Goal: Task Accomplishment & Management: Manage account settings

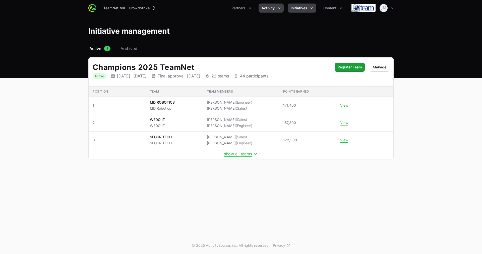
click at [269, 11] on button "Activity" at bounding box center [271, 8] width 25 height 9
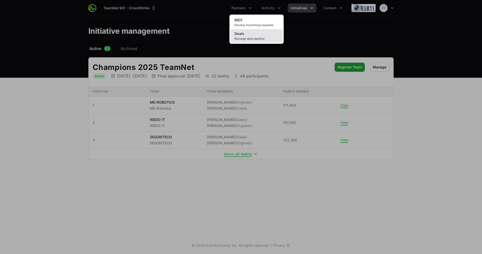
click at [255, 36] on link "Deals Manage deal pipeline" at bounding box center [256, 36] width 52 height 14
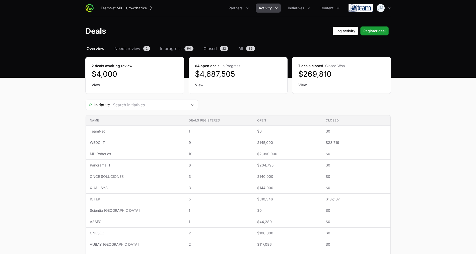
click at [306, 82] on link "View" at bounding box center [342, 84] width 86 height 5
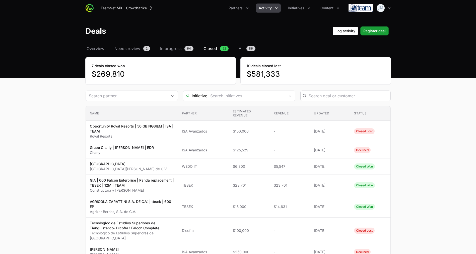
click at [313, 92] on div "Deals Filters" at bounding box center [346, 95] width 90 height 11
click at [315, 96] on input "Deals Filters" at bounding box center [348, 96] width 79 height 6
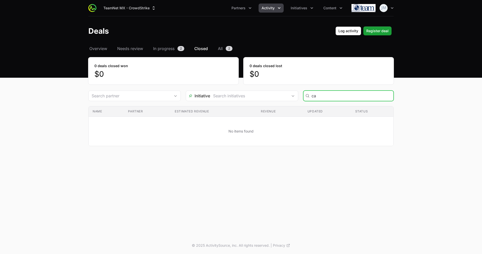
type input "c"
click at [103, 46] on span "Overview" at bounding box center [98, 48] width 18 height 6
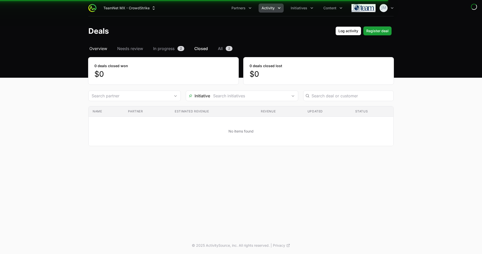
click at [99, 48] on span "Overview" at bounding box center [98, 48] width 18 height 6
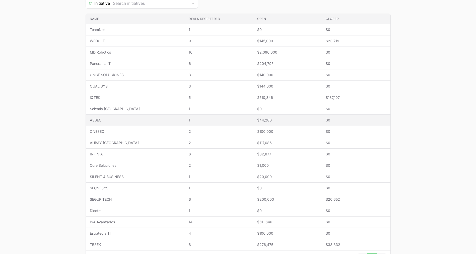
scroll to position [102, 0]
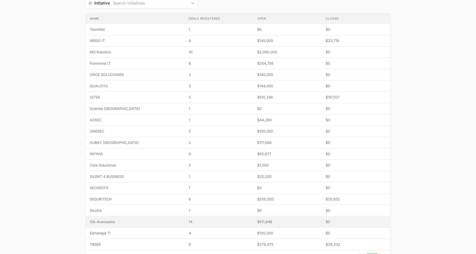
click at [125, 218] on td "Name ISA Avanzados" at bounding box center [135, 221] width 99 height 11
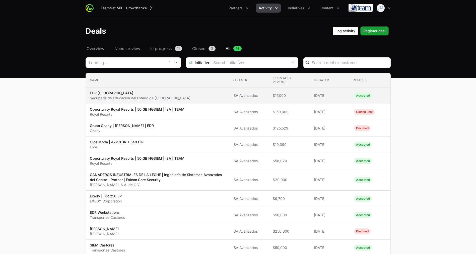
type input "ISA Avanzados"
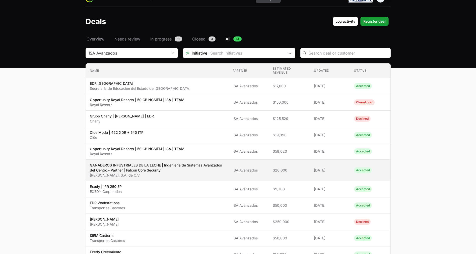
scroll to position [11, 0]
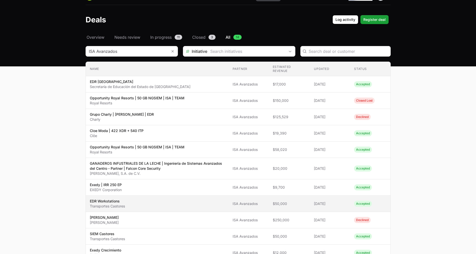
click at [162, 205] on span "EDR Workstations Transportes Castores" at bounding box center [157, 203] width 135 height 10
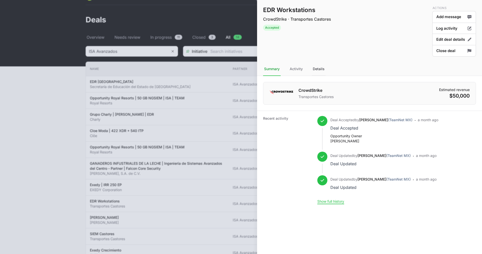
click at [320, 73] on div "Details" at bounding box center [319, 69] width 14 height 14
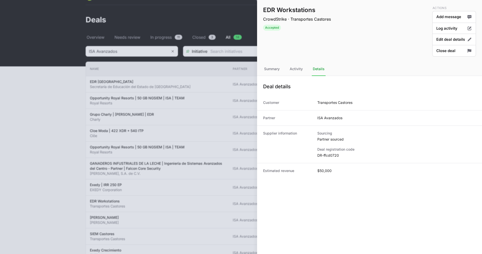
click at [327, 157] on dd "DR-ffcd0720" at bounding box center [396, 155] width 159 height 5
copy dl "DR-ffcd0720"
click at [193, 11] on div at bounding box center [241, 127] width 482 height 254
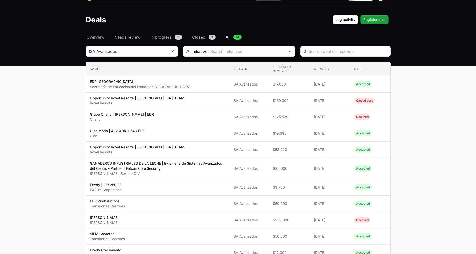
click at [54, 85] on main "Select a tab Overview Needs review In progress Closed All Overview Needs review…" at bounding box center [238, 185] width 476 height 303
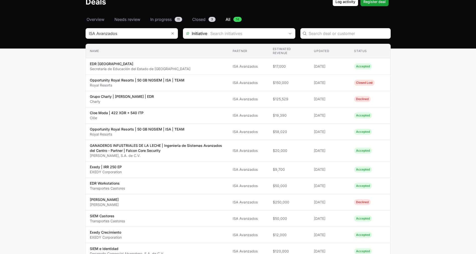
scroll to position [29, 0]
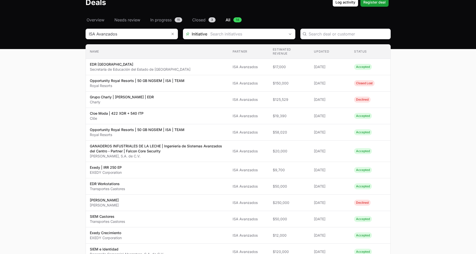
click at [59, 140] on main "Select a tab Overview Needs review In progress Closed All Overview Needs review…" at bounding box center [238, 168] width 476 height 303
click at [56, 139] on main "Select a tab Overview Needs review In progress Closed All Overview Needs review…" at bounding box center [238, 168] width 476 height 303
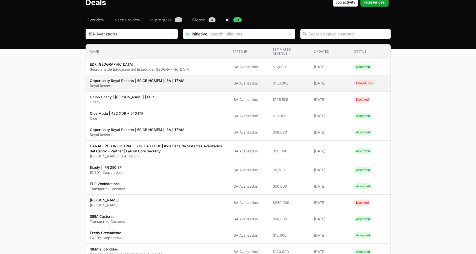
scroll to position [0, 0]
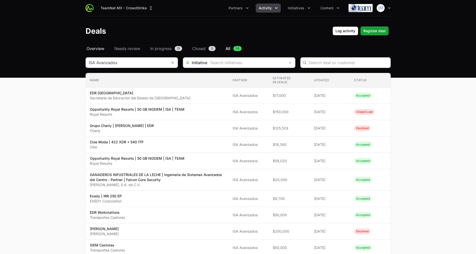
click at [94, 49] on span "Overview" at bounding box center [96, 48] width 18 height 6
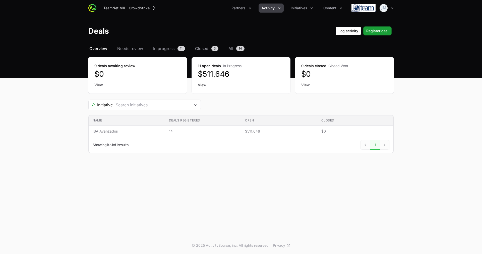
click at [99, 49] on span "Overview" at bounding box center [98, 48] width 18 height 6
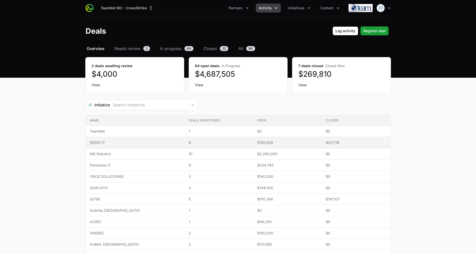
scroll to position [143, 0]
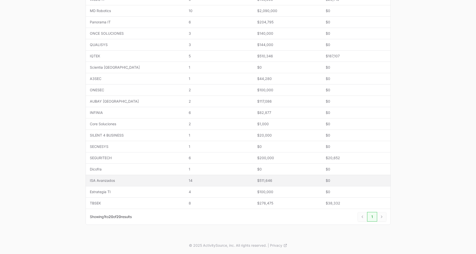
click at [122, 179] on span "ISA Avanzados" at bounding box center [135, 180] width 91 height 5
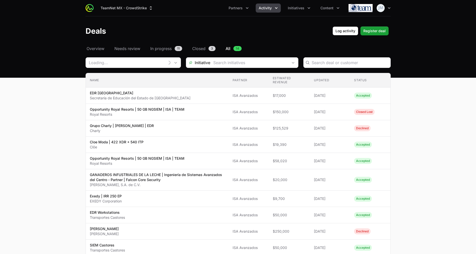
type input "ISA Avanzados"
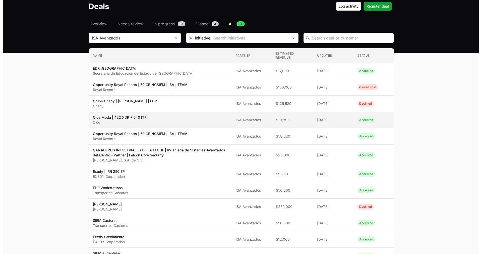
scroll to position [24, 0]
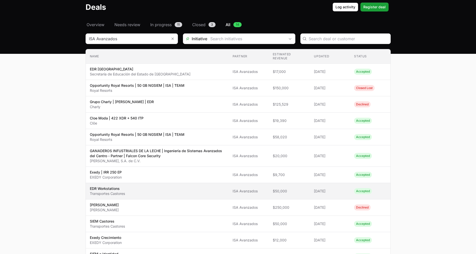
click at [230, 193] on td "Partner ISA Avanzados" at bounding box center [249, 191] width 40 height 16
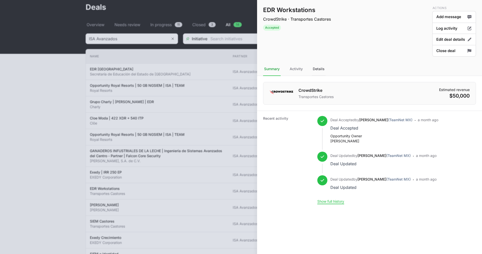
click at [321, 69] on div "Details" at bounding box center [319, 69] width 14 height 14
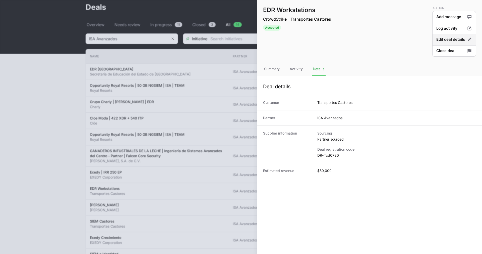
click at [455, 39] on button "Edit deal details" at bounding box center [454, 40] width 44 height 12
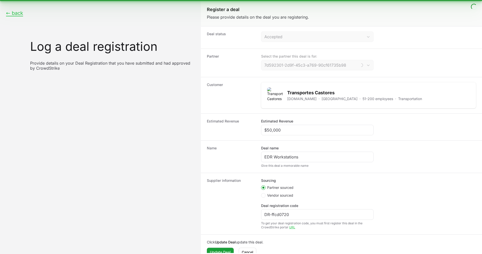
type input "ISA Avanzados"
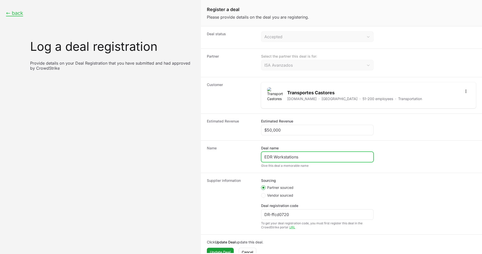
click at [304, 157] on input "EDR Workstations" at bounding box center [317, 157] width 106 height 6
paste input "Transportes Castores de Baja California | Ingeniería de Sistemas Avanzados del …"
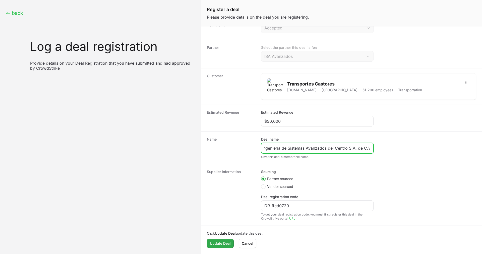
type input "Transportes Castores de Baja California | Ingeniería de Sistemas Avanzados del …"
click at [222, 241] on span "Update Deal" at bounding box center [220, 243] width 21 height 6
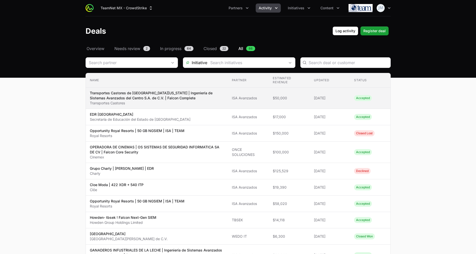
click at [173, 99] on p "Transportes Castores de Baja California | Ingeniería de Sistemas Avanzados del …" at bounding box center [157, 95] width 134 height 10
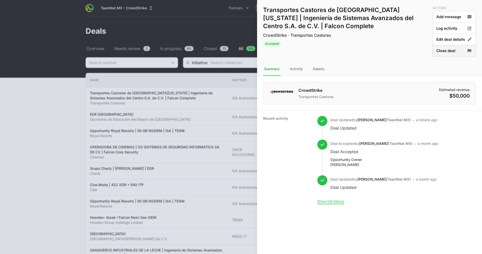
click at [444, 54] on button "Close deal" at bounding box center [454, 51] width 44 height 12
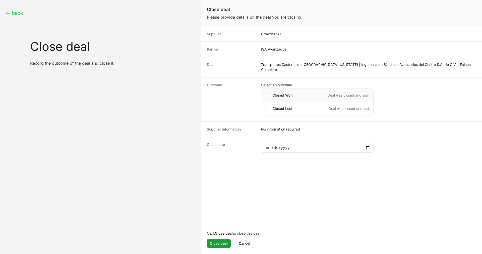
click at [275, 93] on span "Closed Won" at bounding box center [282, 95] width 20 height 5
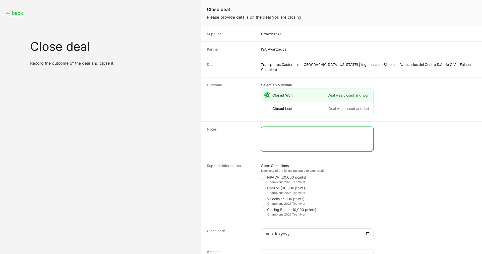
click at [301, 139] on textarea "Close deal form" at bounding box center [317, 139] width 112 height 24
drag, startPoint x: 316, startPoint y: 125, endPoint x: 300, endPoint y: 128, distance: 16.5
click at [300, 128] on textarea "This deal increased in years from 1 to 3 years." at bounding box center [317, 138] width 112 height 24
click at [338, 132] on textarea "This deal increased from 1 to 3 years." at bounding box center [317, 138] width 112 height 24
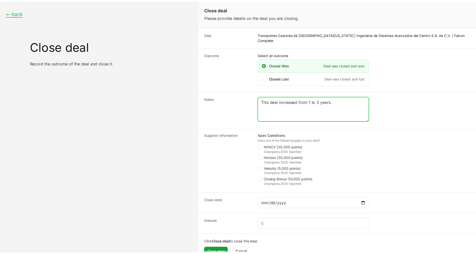
scroll to position [34, 0]
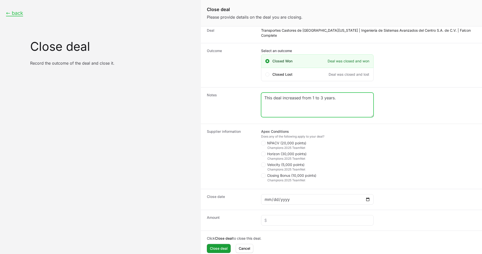
type textarea "This deal increased from 1 to 3 years."
click at [259, 136] on div "Supplier information Apex Conditions Does any of the following apply to your de…" at bounding box center [341, 156] width 281 height 65
click at [264, 141] on icon "Close deal form" at bounding box center [263, 143] width 3 height 4
click at [262, 175] on input "NPACV (20,000 points)" at bounding box center [261, 175] width 1 height 1
checkbox input "true"
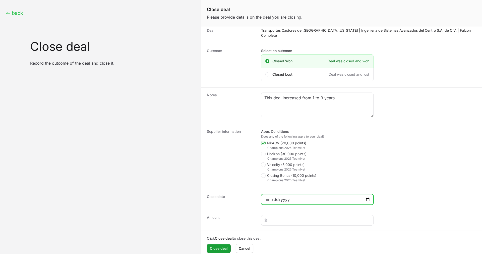
click at [284, 196] on input "Close deal form" at bounding box center [317, 199] width 106 height 6
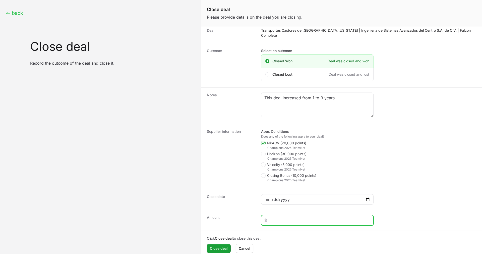
click at [274, 217] on input "Close deal form" at bounding box center [317, 220] width 106 height 6
click at [282, 217] on input "Close deal form" at bounding box center [317, 220] width 106 height 6
paste input "$248,895"
type input "$248,895"
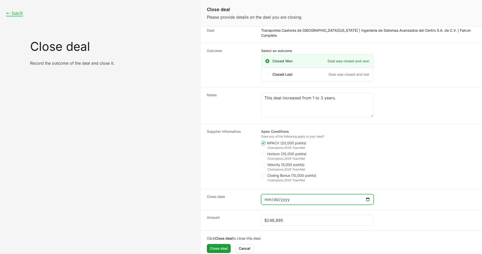
click at [267, 196] on input "Close deal form" at bounding box center [317, 199] width 106 height 6
type input "2025-09-25"
click at [237, 197] on dt "Close date" at bounding box center [231, 199] width 48 height 11
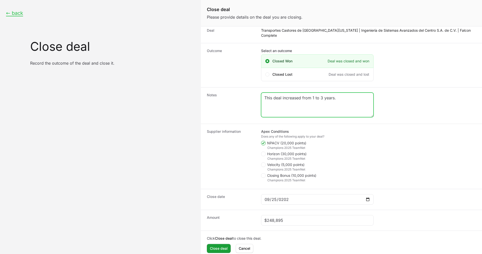
click at [341, 93] on textarea "This deal increased from 1 to 3 years." at bounding box center [317, 105] width 112 height 24
click at [303, 93] on textarea "This deal increased from 1 to 3 years." at bounding box center [317, 105] width 112 height 24
click at [353, 93] on textarea "This deal increased its value from 1 to 3 years." at bounding box center [317, 105] width 112 height 24
click at [297, 94] on textarea "This deal increased its value from 1 to 3 years plus new modules" at bounding box center [317, 105] width 112 height 24
click at [285, 100] on textarea "This deal increased its value from 1 to 3 years plus new modules" at bounding box center [317, 105] width 112 height 24
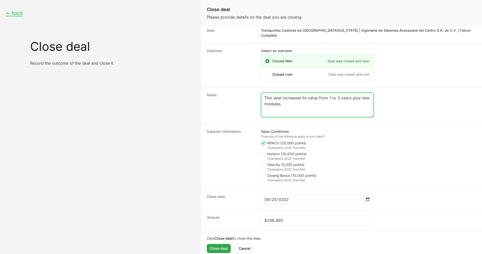
type textarea "This deal increased its value from 1 to 3 years plus new modules."
click at [218, 241] on span "Close deal" at bounding box center [219, 248] width 18 height 6
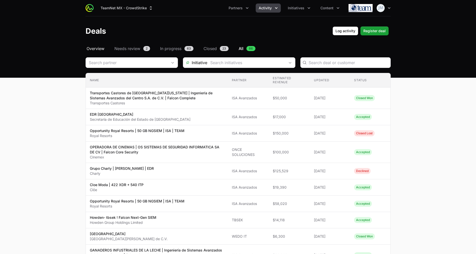
click at [96, 46] on span "Overview" at bounding box center [96, 48] width 18 height 6
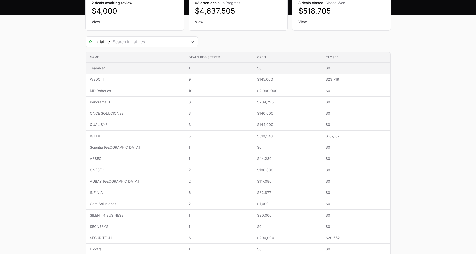
scroll to position [66, 0]
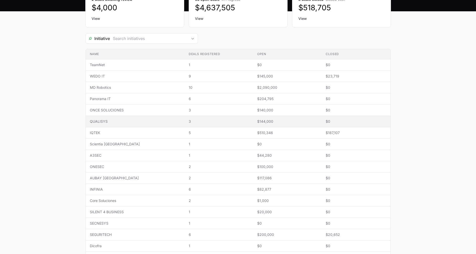
click at [141, 124] on td "Name QUALISYS" at bounding box center [135, 121] width 99 height 11
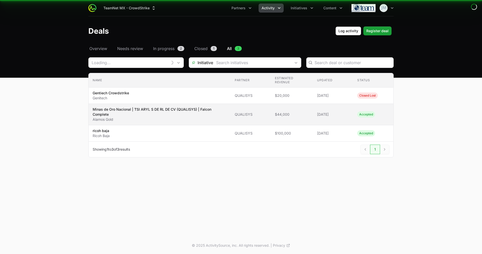
type input "QUALISYS"
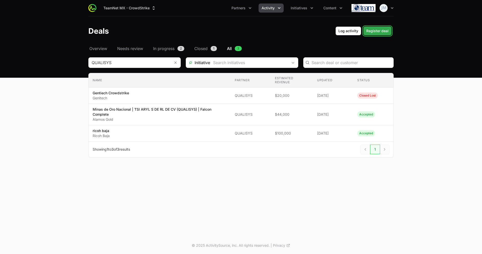
click at [374, 30] on span "Register deal" at bounding box center [377, 31] width 22 height 6
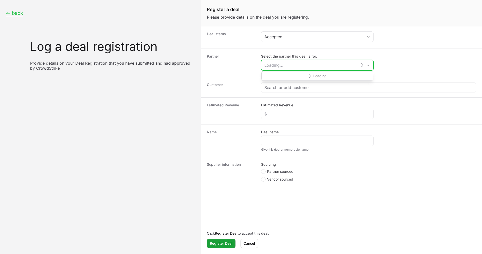
click at [297, 66] on input "Select the partner this deal is for:" at bounding box center [309, 65] width 96 height 10
click at [299, 78] on li "QUALISYS" at bounding box center [317, 76] width 111 height 10
type input "QUALISYS"
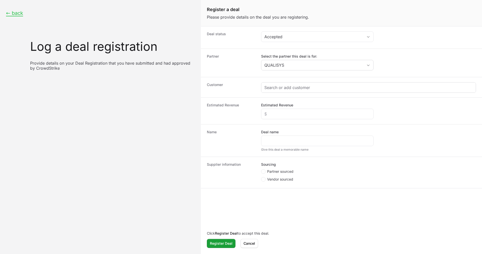
click at [297, 83] on div "Create activity form" at bounding box center [368, 87] width 214 height 10
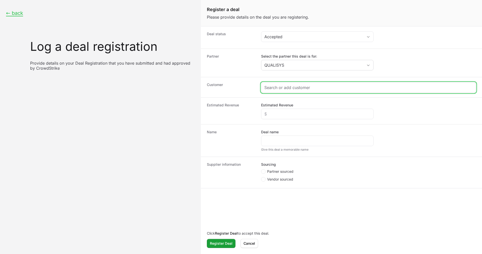
click at [295, 89] on input "Create activity form" at bounding box center [368, 87] width 208 height 6
paste input "DR-32509f61"
type input "DR-32509f61"
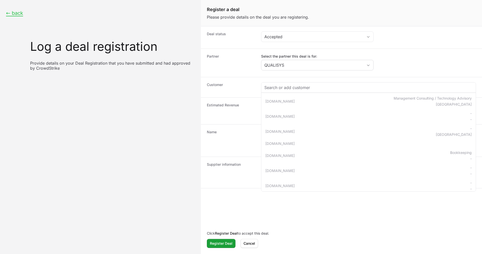
click at [259, 195] on form "Deal status Accepted Partner Select the partner this deal is for: QUALISYS Cust…" at bounding box center [341, 139] width 281 height 226
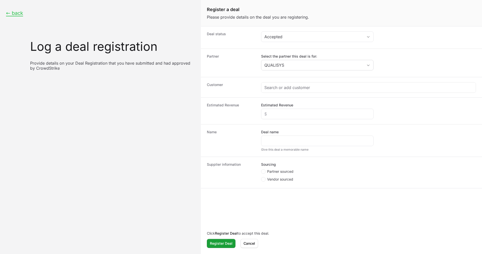
click at [269, 169] on span "Partner sourced" at bounding box center [280, 171] width 26 height 5
click at [262, 169] on input "Partner sourced" at bounding box center [261, 169] width 1 height 1
radio input "true"
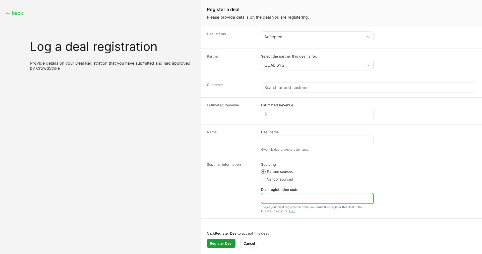
click at [286, 198] on input "Deal registration code" at bounding box center [317, 198] width 106 height 6
paste input "DR-32509f61"
type input "DR-32509f61"
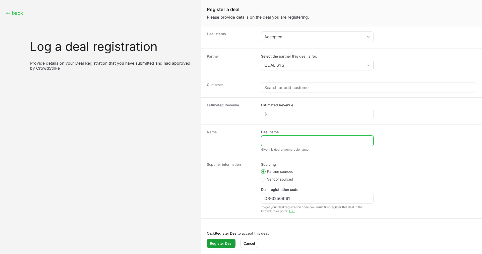
click at [271, 141] on input "Deal name" at bounding box center [317, 141] width 106 height 6
paste input "Agroinsumos y Semillas de la Region | 130 EP ENT + FEM + 280 ITP"
type input "Agroinsumos y Semillas de la Region | 130 EP ENT + FEM + 280 ITP"
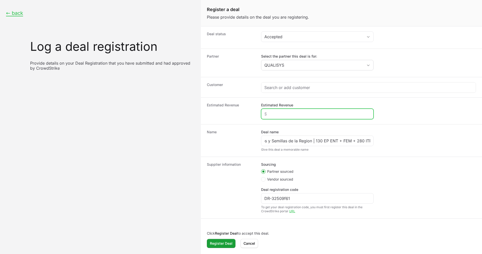
scroll to position [0, 0]
click at [284, 111] on input "Estimated Revenue" at bounding box center [317, 114] width 106 height 6
type input "$11,000"
click at [311, 163] on fieldset "Sourcing Partner sourced Vendor sourced" at bounding box center [317, 172] width 112 height 21
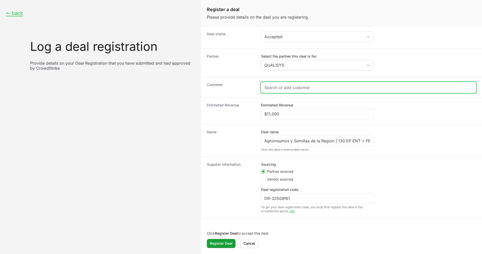
click at [288, 87] on input "Create activity form" at bounding box center [368, 87] width 208 height 6
paste input "https://agrisem.mx/"
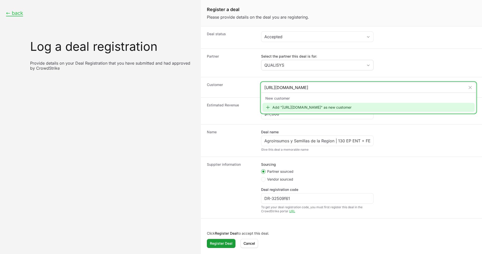
type input "https://agrisem.mx/"
click at [283, 110] on div "Add "https://agrisem.mx/" as new customer" at bounding box center [368, 107] width 212 height 9
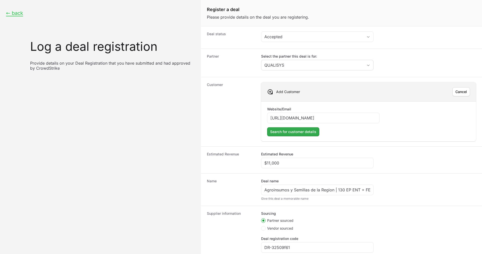
type input "https://agrisem.mx/"
click at [293, 130] on span "Search for customer details" at bounding box center [293, 132] width 46 height 6
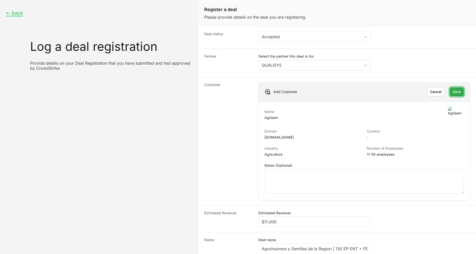
click at [453, 89] on span "Save" at bounding box center [457, 92] width 8 height 6
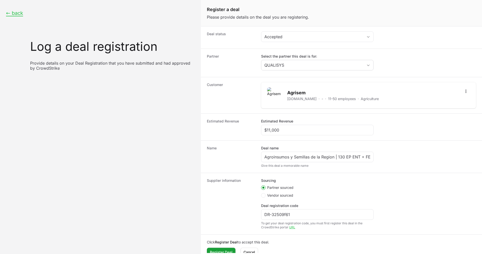
scroll to position [9, 0]
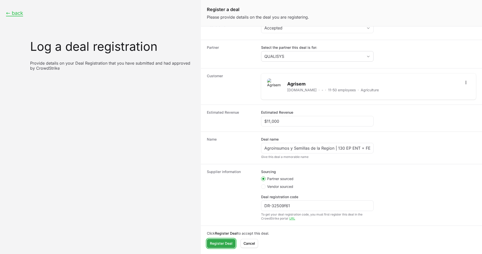
click at [221, 241] on span "Register Deal" at bounding box center [221, 243] width 23 height 6
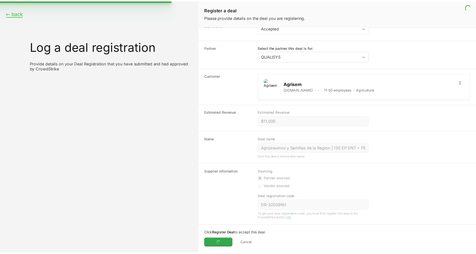
scroll to position [0, 0]
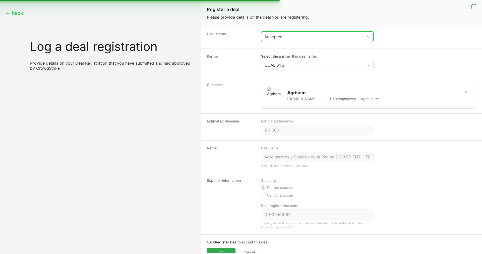
click at [295, 40] on button "Accepted" at bounding box center [317, 37] width 112 height 10
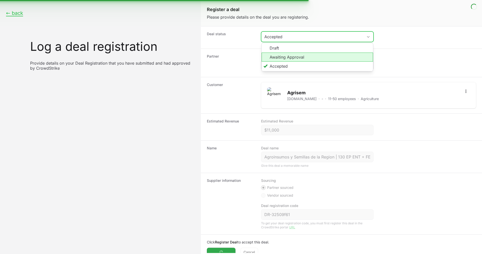
click at [285, 57] on li "Awaiting Approval" at bounding box center [317, 56] width 111 height 9
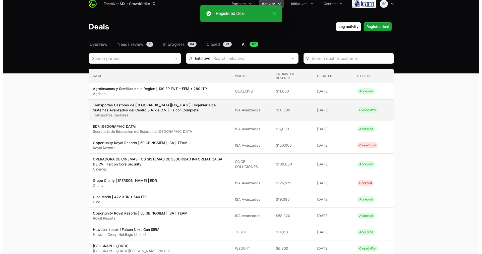
scroll to position [5, 0]
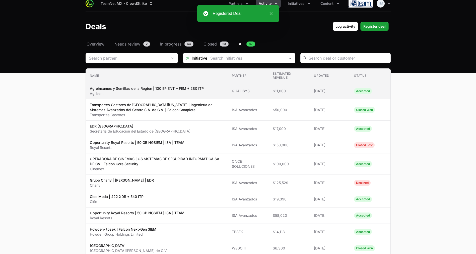
click at [238, 91] on span "QUALISYS" at bounding box center [248, 90] width 33 height 5
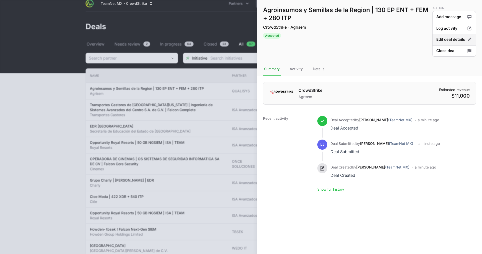
click at [454, 39] on button "Edit deal details" at bounding box center [454, 40] width 44 height 12
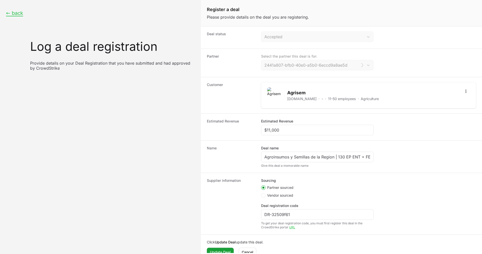
type input "QUALISYS"
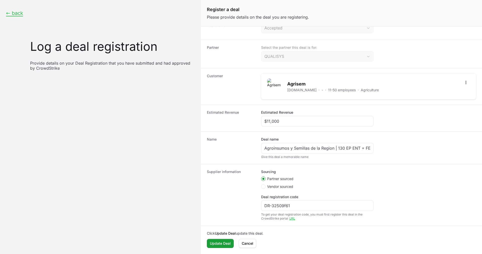
click at [211, 241] on div "Click Update Deal update this deal. Update Deal Update Deal Cancel Cancel" at bounding box center [341, 238] width 281 height 27
click at [215, 241] on span "Update Deal" at bounding box center [220, 243] width 21 height 6
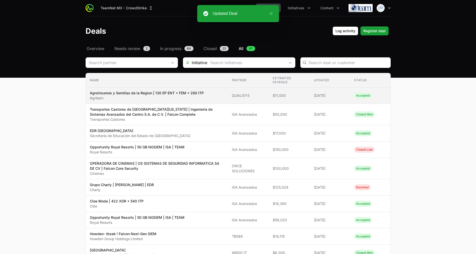
click at [313, 101] on td "Updated 30 Sep 2025" at bounding box center [330, 95] width 40 height 16
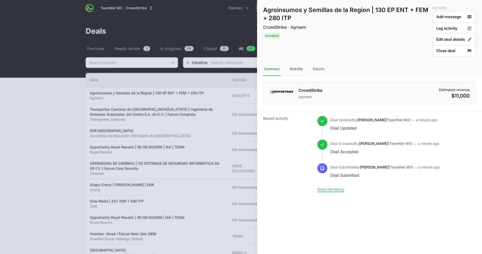
click at [298, 67] on div "Activity" at bounding box center [296, 69] width 15 height 14
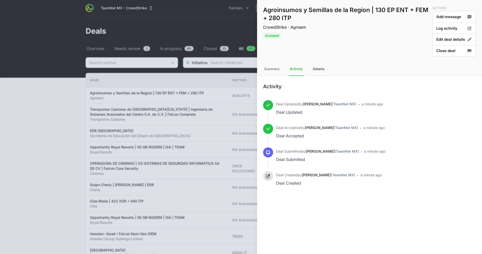
click at [312, 68] on div "Details" at bounding box center [319, 69] width 14 height 14
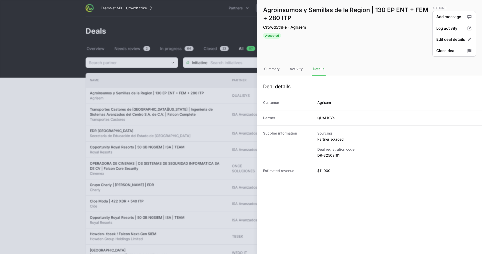
click at [320, 118] on dd "QUALISYS" at bounding box center [326, 117] width 18 height 5
click at [329, 162] on div "Supplier information Sourcing Partner sourced Deal registration code DR-32509f61" at bounding box center [369, 143] width 225 height 37
click at [325, 172] on dd "$11,000" at bounding box center [323, 170] width 13 height 5
click at [297, 67] on div "Activity" at bounding box center [296, 69] width 15 height 14
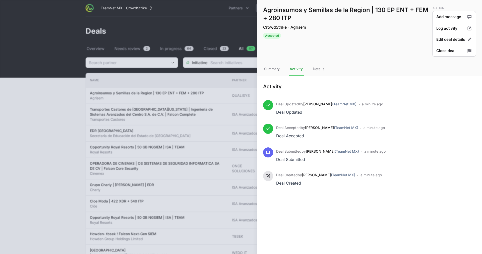
click at [266, 174] on icon "Activity history timeline" at bounding box center [268, 175] width 5 height 5
click at [266, 63] on div "Summary" at bounding box center [272, 69] width 18 height 14
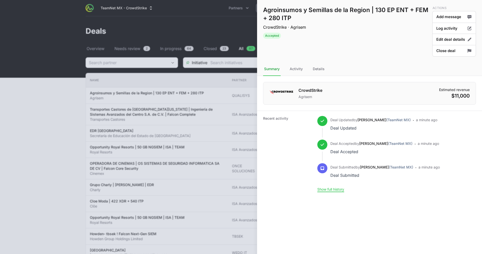
click at [322, 165] on span "Activity history timeline" at bounding box center [322, 168] width 10 height 10
click at [457, 27] on button "Log activity" at bounding box center [454, 29] width 44 height 12
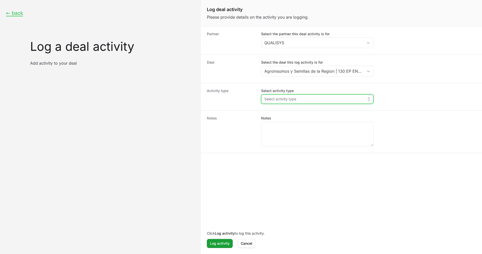
click at [363, 100] on button "Select activity type" at bounding box center [317, 98] width 112 height 9
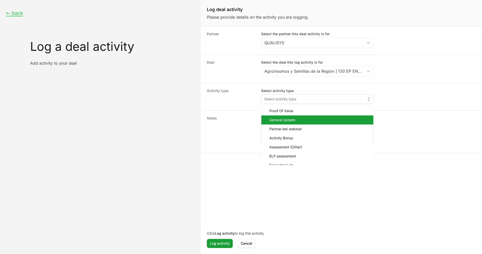
scroll to position [10, 0]
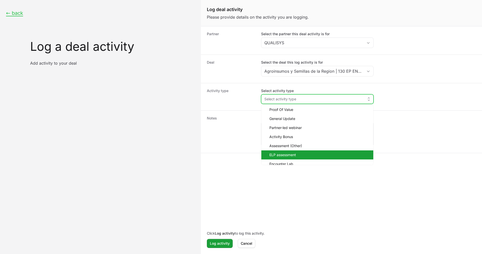
click at [285, 153] on span "ELP assessment" at bounding box center [319, 154] width 100 height 5
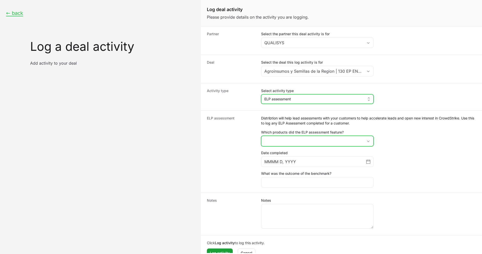
click at [289, 141] on button "placeholder" at bounding box center [317, 141] width 112 height 10
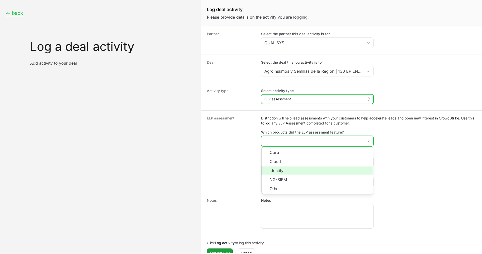
click at [281, 170] on li "Identity" at bounding box center [317, 170] width 111 height 9
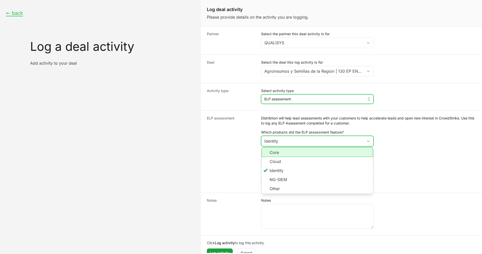
click at [279, 154] on li "Core" at bounding box center [317, 152] width 111 height 10
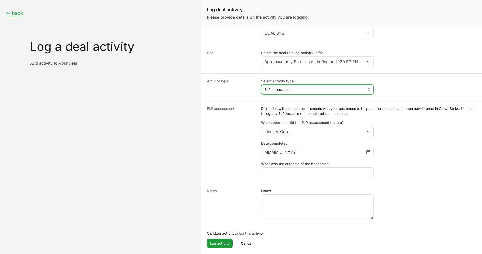
click at [247, 171] on dt "ELP assessment" at bounding box center [231, 142] width 48 height 72
click at [273, 153] on input "MMMM D, YYYY" at bounding box center [315, 152] width 102 height 6
click at [269, 150] on input "MMMM D, YYYY" at bounding box center [315, 152] width 102 height 6
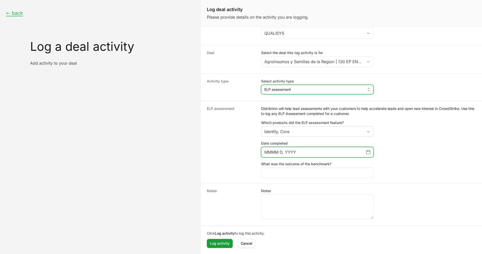
click at [290, 152] on input "MMMM D, YYYY" at bounding box center [315, 152] width 102 height 6
click at [272, 152] on input "MMMM D, 2025" at bounding box center [315, 152] width 102 height 6
type input "October 10, 2025"
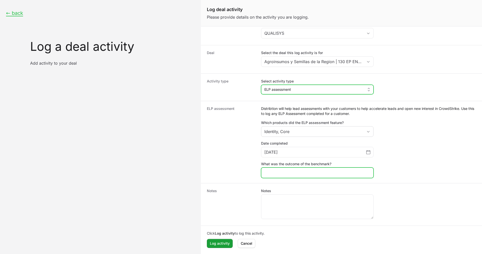
click at [287, 172] on input "What was the outcome of the benchmark?" at bounding box center [317, 172] width 106 height 6
type input "Updated quote"
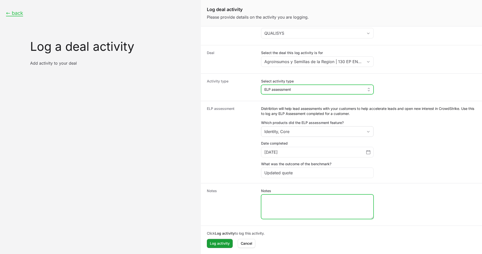
click at [280, 203] on textarea "Notes" at bounding box center [317, 206] width 112 height 24
type textarea "This ELP was lead by TEAM"
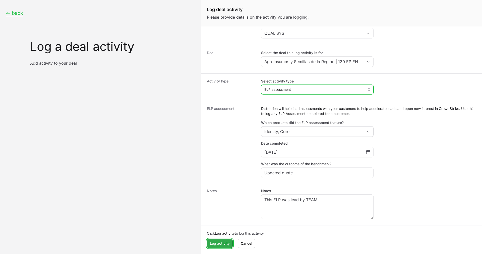
click at [219, 241] on span "Log activity" at bounding box center [220, 243] width 20 height 6
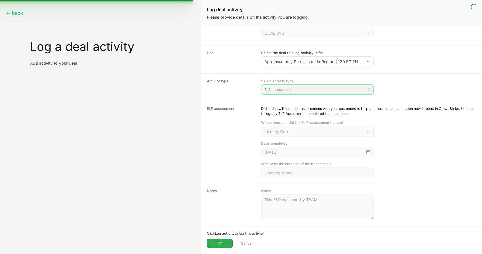
scroll to position [0, 0]
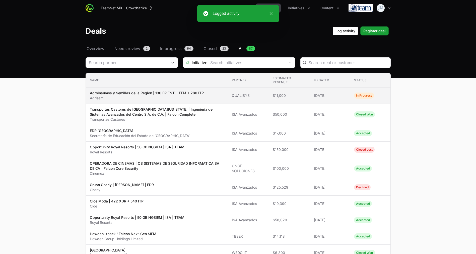
click at [212, 96] on span "Agroinsumos y Semillas de la Region | 130 EP ENT + FEM + 280 ITP Agrisem" at bounding box center [157, 95] width 134 height 10
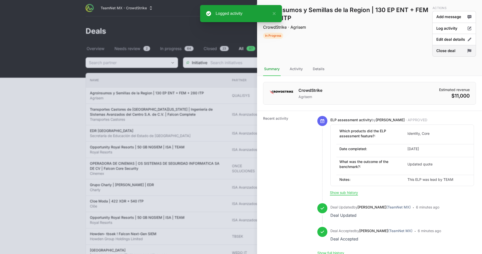
click at [462, 46] on button "Close deal" at bounding box center [454, 51] width 44 height 12
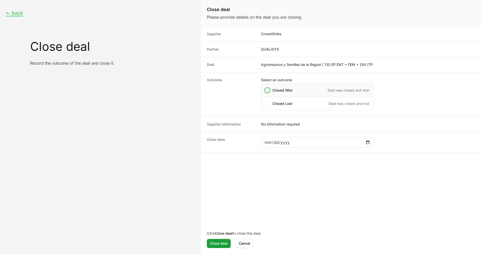
click at [266, 89] on span "Close deal form" at bounding box center [267, 90] width 4 height 4
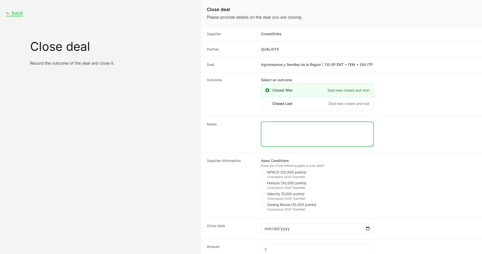
click at [286, 141] on textarea "Close deal form" at bounding box center [317, 134] width 112 height 24
type textarea "D"
type textarea "Deal"
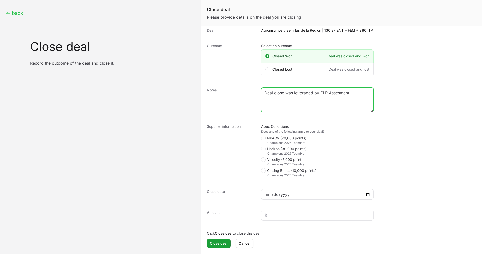
type textarea "Deal close was leveraged by ELP Assesment"
click at [263, 139] on icon "Close deal form" at bounding box center [263, 138] width 3 height 4
click at [262, 170] on input "NPACV (20,000 points)" at bounding box center [261, 170] width 1 height 1
checkbox input "true"
click at [294, 197] on div "Close deal form" at bounding box center [317, 194] width 112 height 11
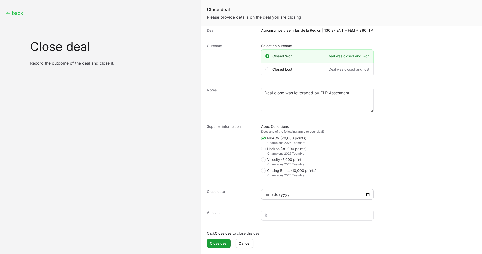
click at [263, 195] on div "Close deal form" at bounding box center [317, 194] width 112 height 11
click at [268, 195] on input "Close deal form" at bounding box center [317, 194] width 106 height 6
type input "2025-09-29"
click at [279, 214] on input "Close deal form" at bounding box center [317, 215] width 106 height 6
paste input "$12,703"
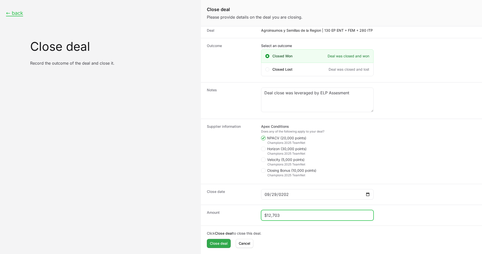
type input "$12,703"
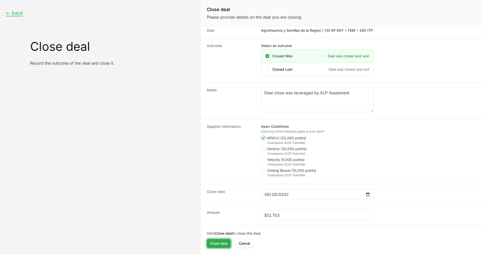
click at [225, 241] on span "Close deal" at bounding box center [219, 243] width 18 height 6
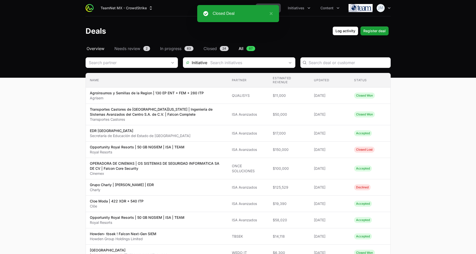
click at [93, 49] on span "Overview" at bounding box center [96, 48] width 18 height 6
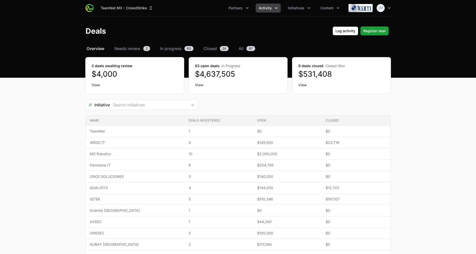
drag, startPoint x: 336, startPoint y: 73, endPoint x: 295, endPoint y: 65, distance: 42.5
click at [295, 65] on div "9 deals closed Closed Won $531,408 View" at bounding box center [342, 75] width 98 height 36
click at [295, 99] on div "Initiative" at bounding box center [238, 104] width 305 height 11
click at [131, 50] on span "Needs review" at bounding box center [127, 48] width 26 height 6
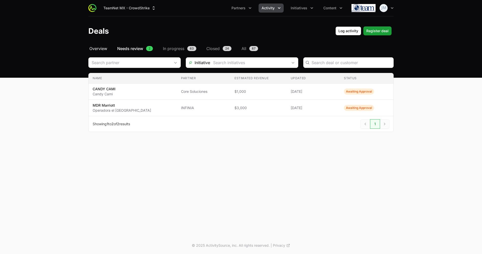
click at [97, 50] on span "Overview" at bounding box center [98, 48] width 18 height 6
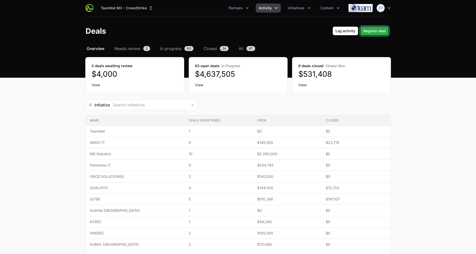
click at [383, 32] on span "Register deal" at bounding box center [375, 31] width 22 height 6
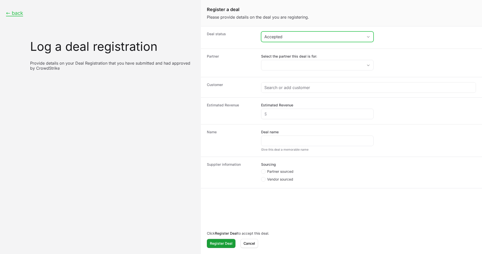
click at [302, 38] on div "Accepted" at bounding box center [313, 37] width 99 height 6
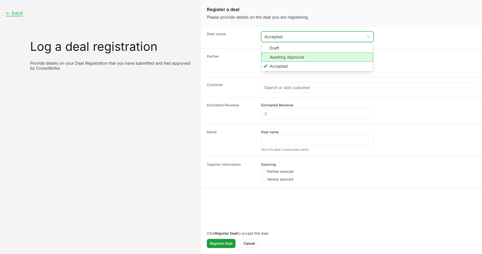
click at [284, 57] on li "Awaiting Approval" at bounding box center [317, 56] width 111 height 9
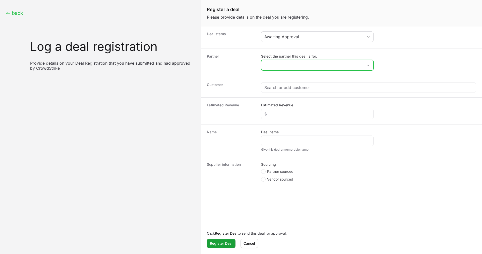
click at [278, 69] on input "Select the partner this deal is for:" at bounding box center [312, 65] width 102 height 10
click at [286, 75] on li "QUALISYS" at bounding box center [317, 76] width 111 height 10
type input "QUALISYS"
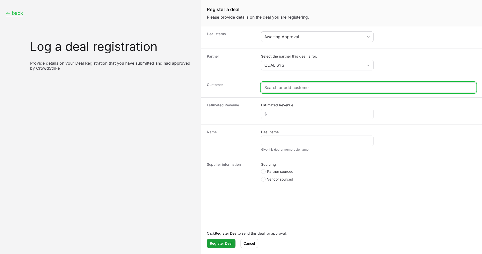
click at [284, 87] on input "Create activity form" at bounding box center [368, 87] width 208 height 6
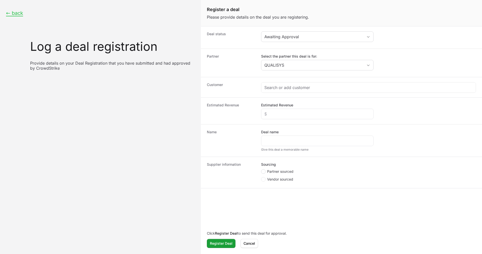
click at [263, 170] on circle "Create activity form" at bounding box center [263, 171] width 2 height 2
click at [262, 169] on input "Partner sourced" at bounding box center [261, 169] width 1 height 1
radio input "true"
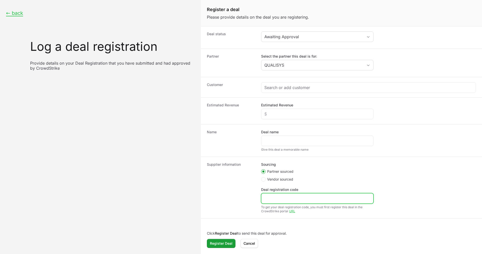
click at [270, 198] on input "Deal registration code" at bounding box center [317, 198] width 106 height 6
paste input "DR-914849a5"
type input "DR-914849a5"
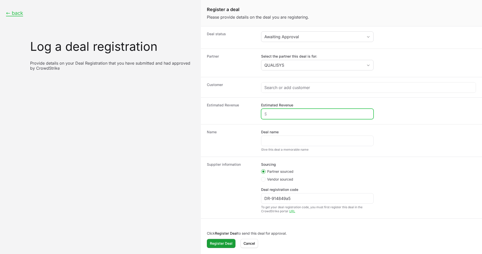
click at [279, 113] on input "Estimated Revenue" at bounding box center [317, 114] width 106 height 6
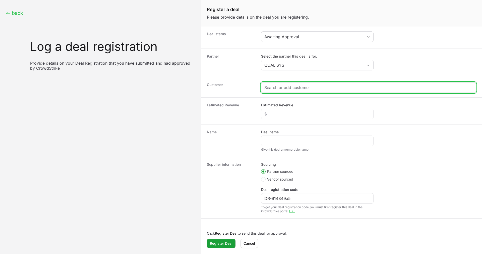
click at [279, 86] on input "Create activity form" at bounding box center [368, 87] width 208 height 6
paste input "https://www.elimparcial.com/"
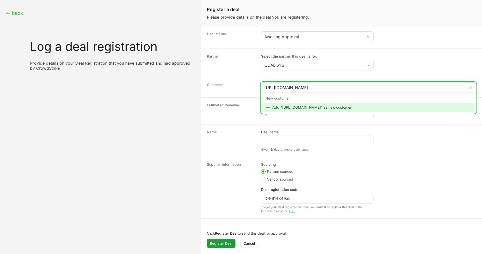
type input "https://www.elimparcial.com/"
click at [304, 107] on div "Add "https://www.elimparcial.com/" as new customer" at bounding box center [368, 107] width 212 height 9
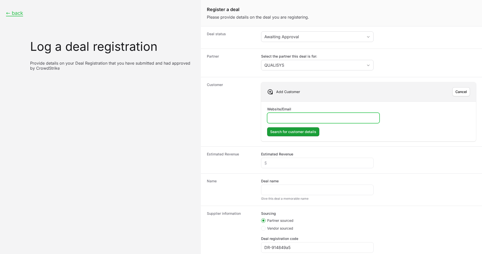
click at [285, 117] on input "Website/Email" at bounding box center [323, 118] width 106 height 6
paste input "https://www.elimparcial.com/"
type input "https://www.elimparcial.com/"
click at [290, 128] on button "Search for customer details Search for customer details" at bounding box center [293, 131] width 52 height 9
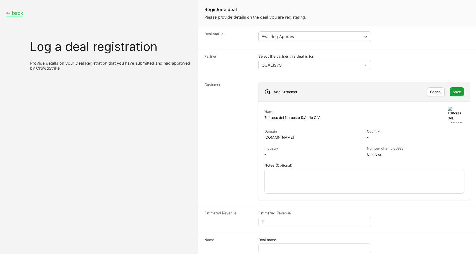
click at [271, 227] on div "Estimated Revenue Estimated Revenue" at bounding box center [337, 218] width 278 height 27
click at [274, 223] on input "Estimated Revenue" at bounding box center [315, 221] width 106 height 6
type input "$10,000"
click at [453, 92] on span "Save" at bounding box center [457, 92] width 8 height 6
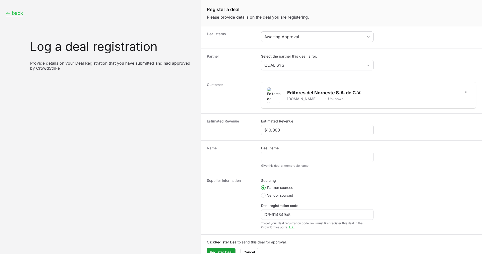
scroll to position [9, 0]
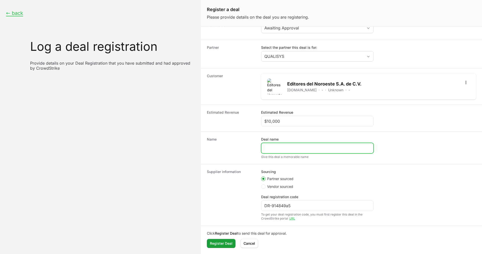
click at [276, 147] on input "Deal name" at bounding box center [317, 148] width 106 height 6
paste input "Impresora y Editorial- TSI ARYL S DE RL DE CV (QUALISYS) ! Falcon Core Security…"
type input "Impresora y Editorial- TSI ARYL S DE RL DE CV (QUALISYS) ! Falcon Core Security…"
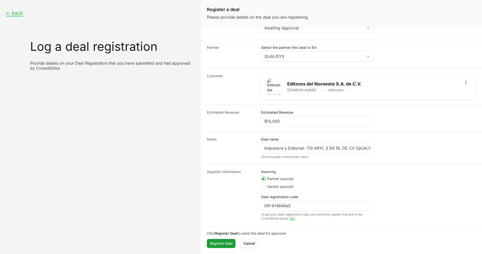
click at [242, 147] on dt "Name" at bounding box center [231, 148] width 48 height 22
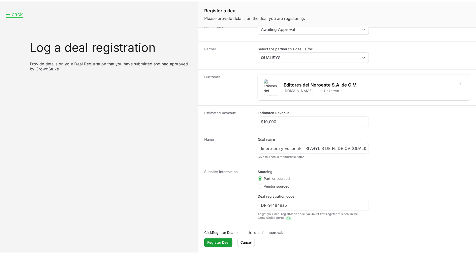
scroll to position [9, 0]
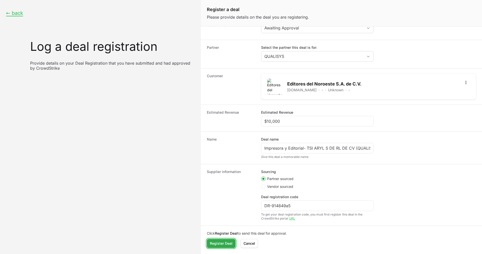
click at [221, 241] on span "Register Deal" at bounding box center [221, 243] width 23 height 6
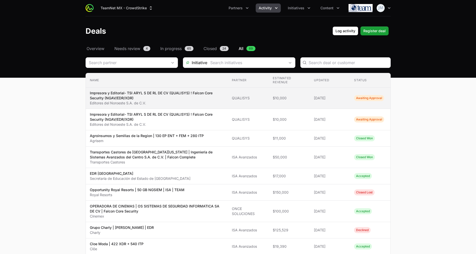
click at [183, 95] on p "Impresora y Editorial- TSI ARYL S DE RL DE CV (QUALISYS) ! Falcon Core Security…" at bounding box center [157, 95] width 134 height 10
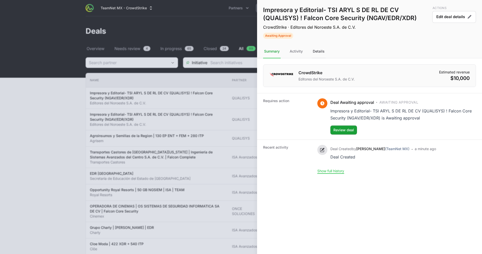
click at [316, 47] on div "Details" at bounding box center [319, 52] width 14 height 14
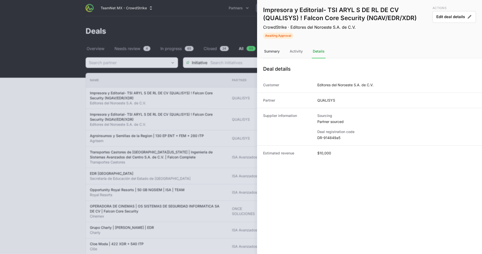
click at [272, 48] on div "Summary" at bounding box center [272, 52] width 18 height 14
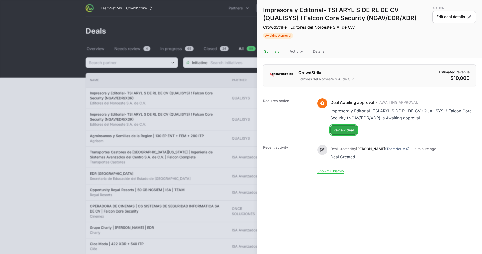
click at [341, 129] on span "Review deal" at bounding box center [343, 130] width 21 height 6
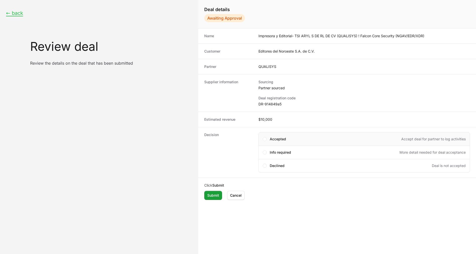
click at [274, 137] on span "Accepted" at bounding box center [278, 138] width 16 height 5
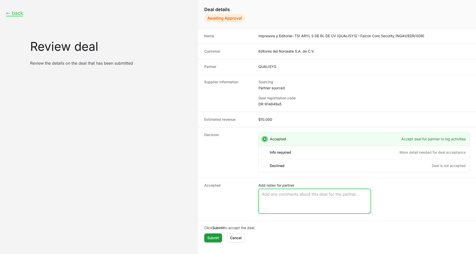
click at [289, 193] on textarea "Add notes for partner" at bounding box center [315, 201] width 112 height 24
paste textarea "Opportunity Owner Diego Aguinaga"
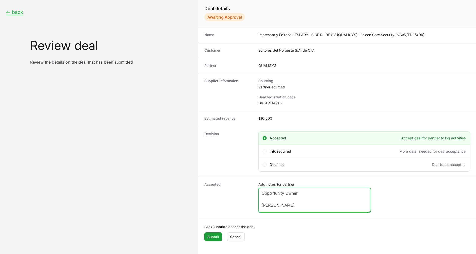
click at [269, 199] on textarea "Opportunity Owner Diego Aguinaga" at bounding box center [315, 200] width 112 height 24
type textarea "Opportunity Owner Diego Aguinaga"
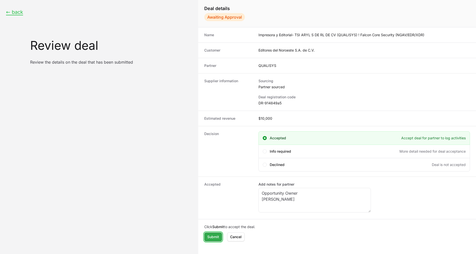
click at [212, 234] on span "Submit" at bounding box center [213, 237] width 12 height 6
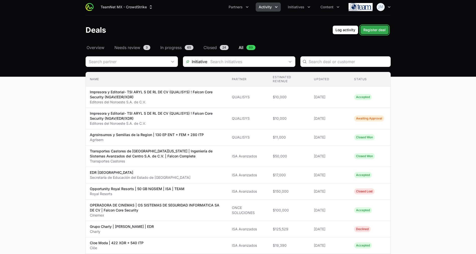
click at [377, 28] on span "Register deal" at bounding box center [375, 30] width 22 height 6
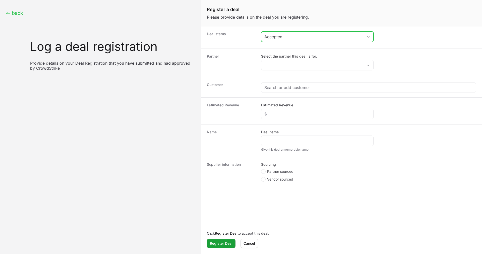
click at [286, 37] on div "Accepted" at bounding box center [313, 37] width 99 height 6
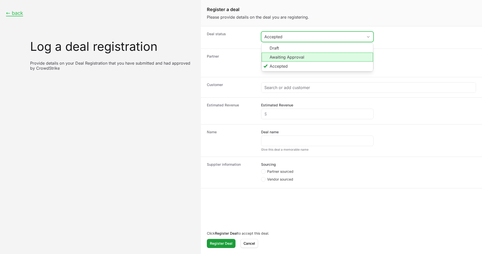
click at [281, 56] on li "Awaiting Approval" at bounding box center [317, 56] width 111 height 9
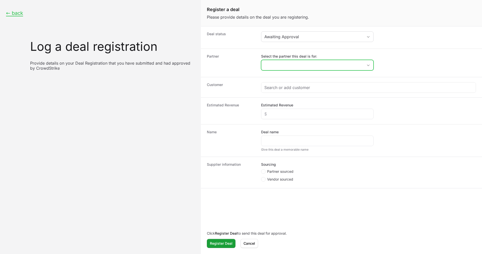
click at [290, 67] on input "Select the partner this deal is for:" at bounding box center [312, 65] width 102 height 10
click at [290, 76] on li "ISA Avanzados" at bounding box center [317, 76] width 111 height 10
type input "ISA Avanzados"
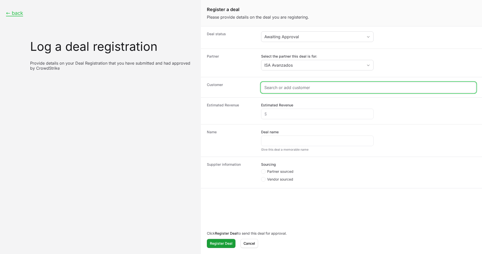
click at [287, 86] on input "Create activity form" at bounding box center [368, 87] width 208 height 6
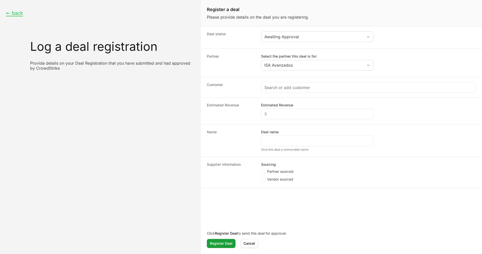
click at [268, 172] on span "Partner sourced" at bounding box center [280, 171] width 26 height 5
click at [262, 169] on input "Partner sourced" at bounding box center [261, 169] width 1 height 1
radio input "true"
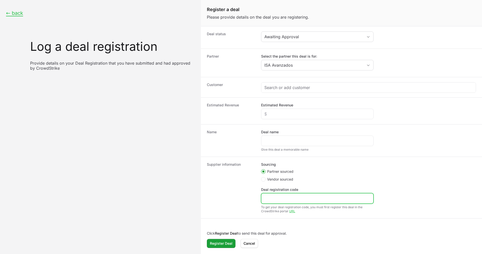
click at [274, 200] on input "Deal registration code" at bounding box center [317, 198] width 106 height 6
paste input "DR-39a12d29"
type input "DR-39a12d29"
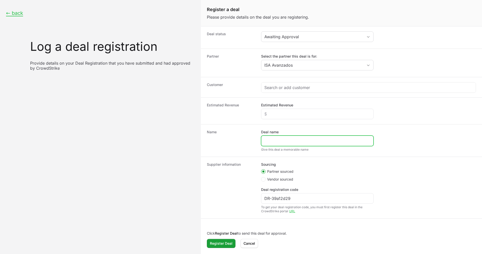
click at [265, 139] on input "Deal name" at bounding box center [317, 141] width 106 height 6
click at [277, 141] on input "Deal name" at bounding box center [317, 141] width 106 height 6
paste input "Universidad Panamericana | Ingeniería de Sistemas Avanzados del Centro- Partner…"
type input "Universidad Panamericana | Ingeniería de Sistemas Avanzados del Centro- Partner…"
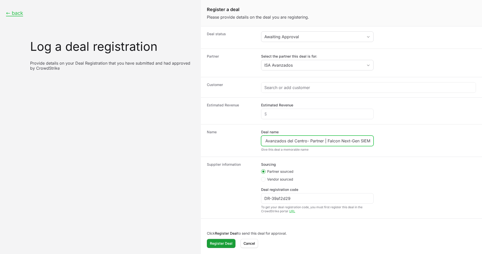
scroll to position [0, 0]
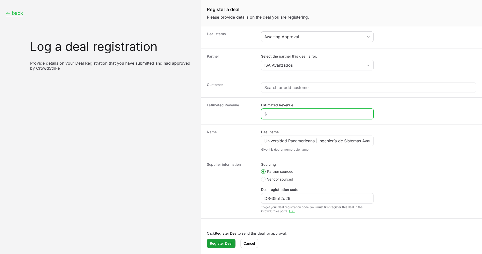
click at [269, 114] on input "Estimated Revenue" at bounding box center [317, 114] width 106 height 6
type input "$20,000"
click at [273, 91] on div "Create activity form" at bounding box center [368, 87] width 214 height 10
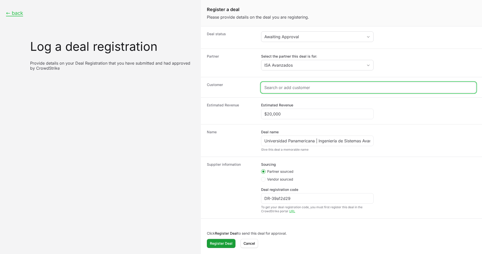
click at [273, 89] on input "Create activity form" at bounding box center [368, 87] width 208 height 6
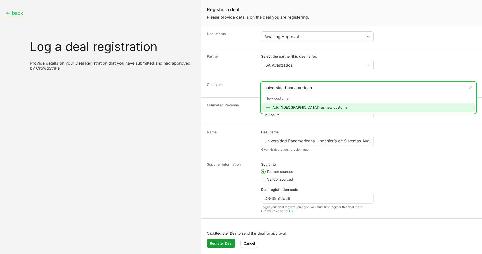
type input "universidad panamericana"
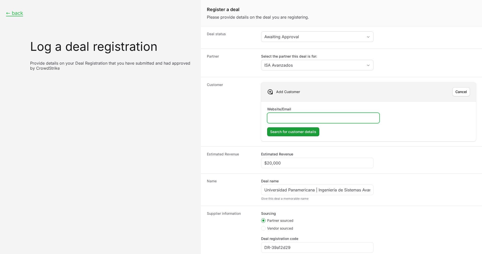
click at [276, 119] on input "Website/Email" at bounding box center [323, 118] width 106 height 6
paste input "https://www.up.edu.mx/"
type input "https://www.up.edu.mx/"
click at [293, 130] on span "Search for customer details" at bounding box center [293, 132] width 46 height 6
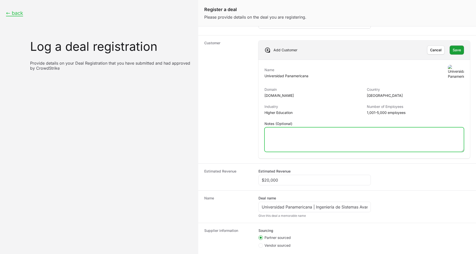
click at [299, 141] on textarea "Notes (Optional)" at bounding box center [364, 139] width 199 height 24
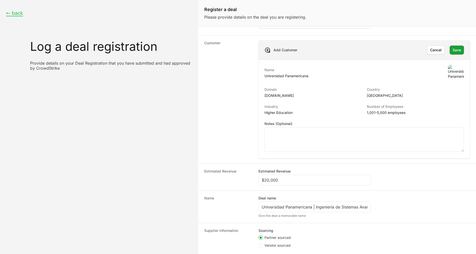
click at [451, 56] on div "Add Customer Cancel Cancel Save Save" at bounding box center [365, 49] width 212 height 19
click at [453, 50] on span "Save" at bounding box center [457, 50] width 8 height 6
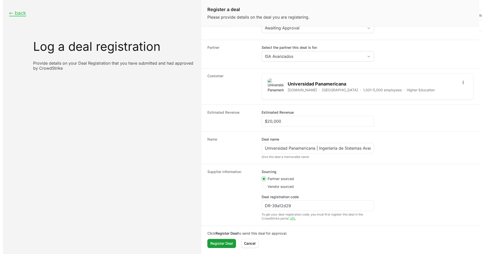
scroll to position [9, 0]
click at [217, 241] on span "Register Deal" at bounding box center [221, 243] width 23 height 6
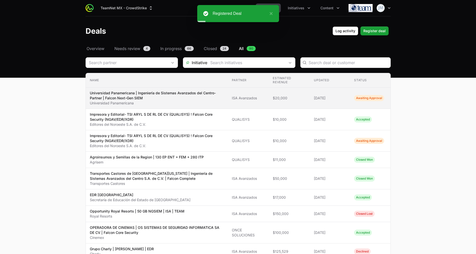
click at [175, 98] on p "Universidad Panamericana | Ingeniería de Sistemas Avanzados del Centro- Partner…" at bounding box center [157, 95] width 134 height 10
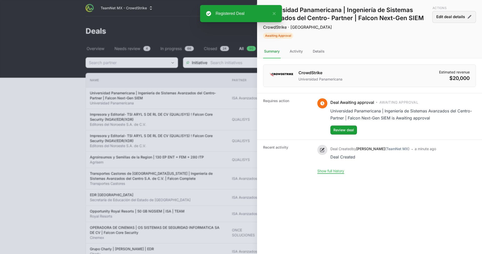
click at [457, 20] on button "Edit deal details" at bounding box center [454, 17] width 44 height 12
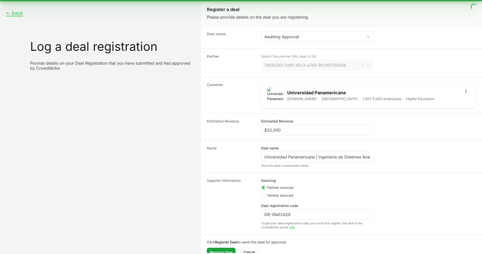
type input "ISA Avanzados"
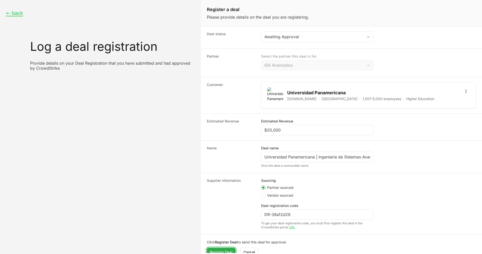
click at [223, 241] on span "Register Deal" at bounding box center [221, 252] width 23 height 6
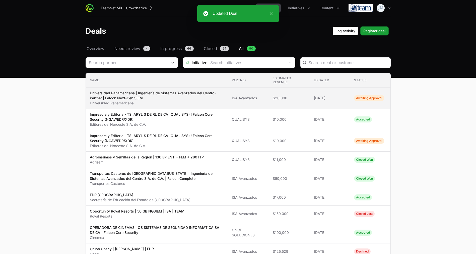
click at [279, 101] on td "Estimated revenue $20,000" at bounding box center [289, 97] width 41 height 21
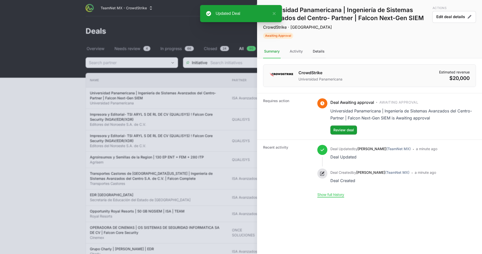
click at [316, 51] on div "Details" at bounding box center [319, 52] width 14 height 14
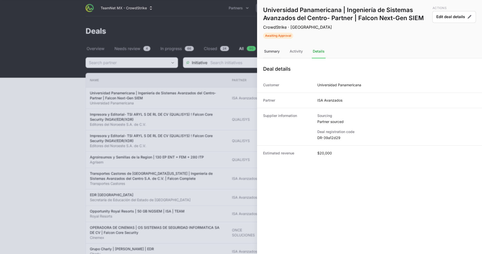
click at [266, 53] on div "Summary" at bounding box center [272, 52] width 18 height 14
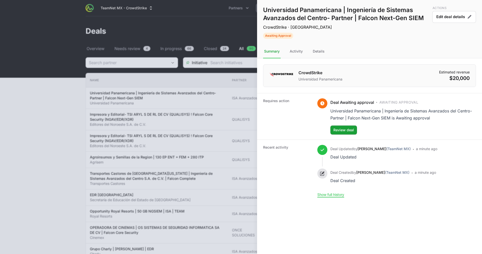
click at [214, 103] on div at bounding box center [241, 127] width 482 height 254
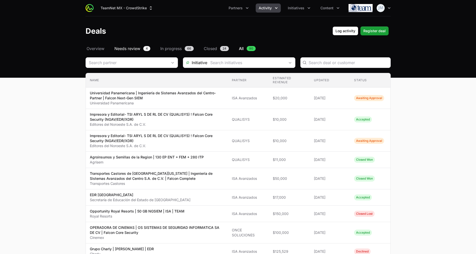
click at [128, 50] on span "Needs review" at bounding box center [127, 48] width 26 height 6
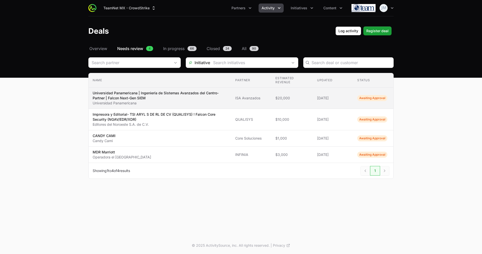
click at [180, 97] on p "Universidad Panamericana | Ingeniería de Sistemas Avanzados del Centro- Partner…" at bounding box center [160, 95] width 135 height 10
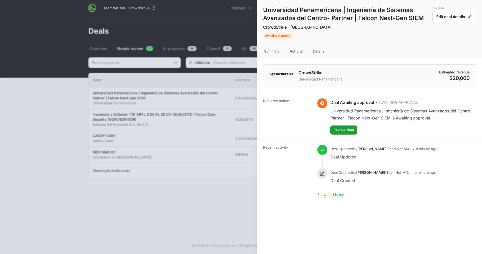
click at [297, 55] on div "Activity" at bounding box center [296, 52] width 15 height 14
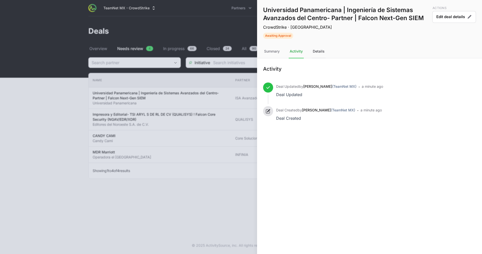
click at [320, 51] on div "Details" at bounding box center [319, 52] width 14 height 14
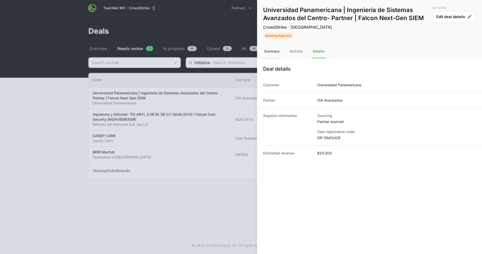
click at [269, 48] on div "Summary" at bounding box center [272, 52] width 18 height 14
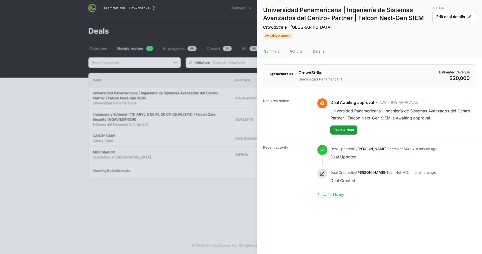
click at [247, 121] on div at bounding box center [241, 127] width 482 height 254
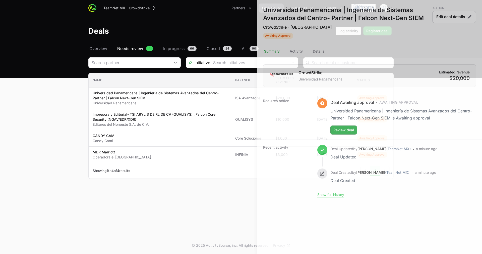
click at [226, 64] on div at bounding box center [241, 127] width 482 height 254
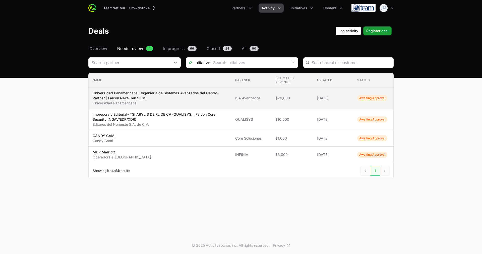
click at [198, 98] on p "Universidad Panamericana | Ingeniería de Sistemas Avanzados del Centro- Partner…" at bounding box center [160, 95] width 135 height 10
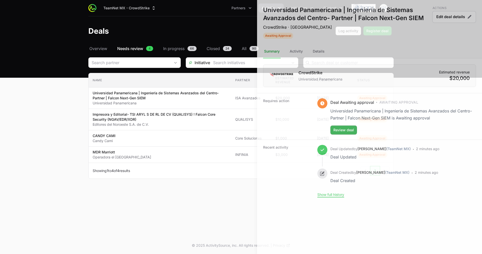
click at [137, 14] on div at bounding box center [241, 127] width 482 height 254
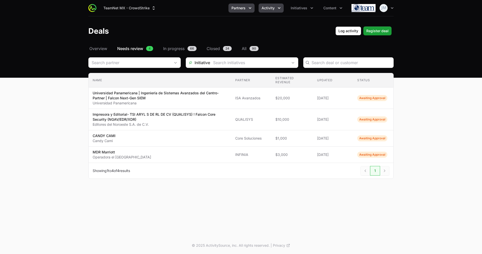
click at [239, 6] on span "Partners" at bounding box center [238, 8] width 14 height 5
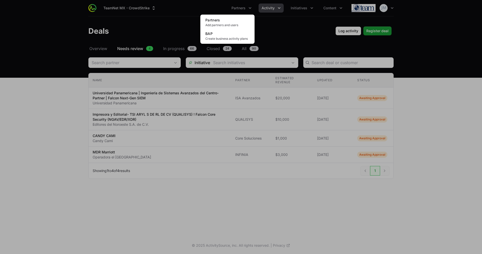
click at [147, 17] on div "Partners menu" at bounding box center [241, 127] width 482 height 254
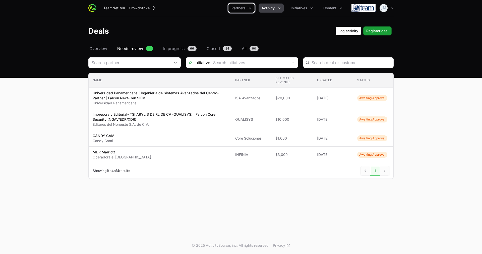
click at [276, 9] on button "Activity" at bounding box center [271, 8] width 25 height 9
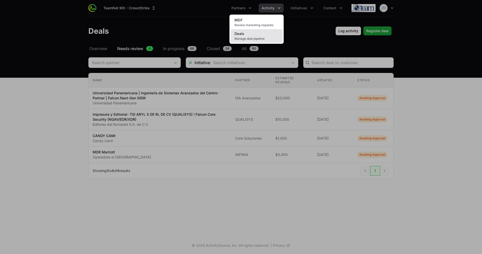
click at [238, 36] on link "Deals Manage deal pipeline" at bounding box center [256, 36] width 52 height 14
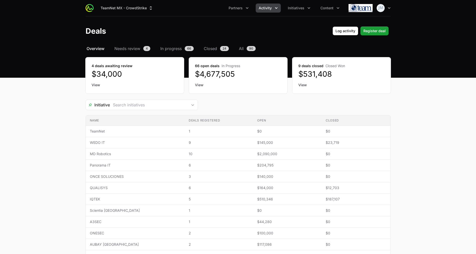
click at [94, 87] on link "View" at bounding box center [135, 84] width 86 height 5
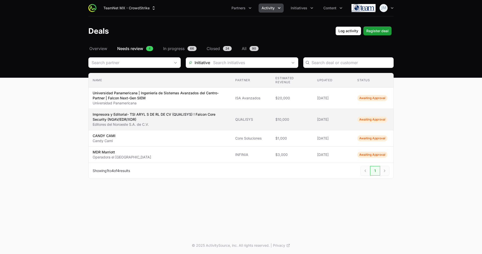
click at [210, 120] on p "Impresora y Editorial- TSI ARYL S DE RL DE CV (QUALISYS) ! Falcon Core Security…" at bounding box center [160, 117] width 135 height 10
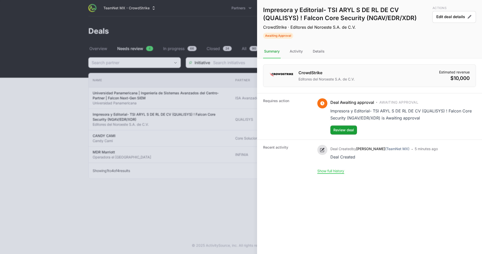
click at [298, 60] on dl "CrowdStrike Editores del Noroeste S.A. de C.V. Estimated revenue $10,000 Requir…" at bounding box center [369, 118] width 225 height 120
click at [298, 52] on div "Activity" at bounding box center [296, 52] width 15 height 14
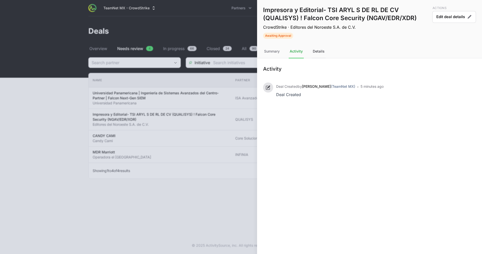
click at [323, 51] on div "Details" at bounding box center [319, 52] width 14 height 14
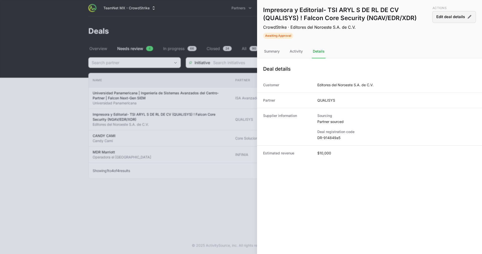
click at [454, 17] on button "Edit deal details" at bounding box center [454, 17] width 44 height 12
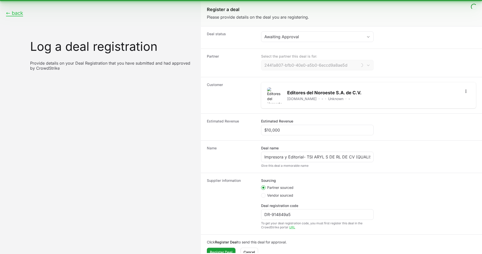
type input "QUALISYS"
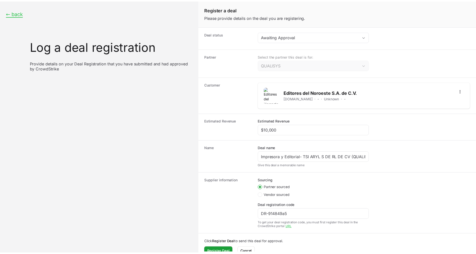
scroll to position [9, 0]
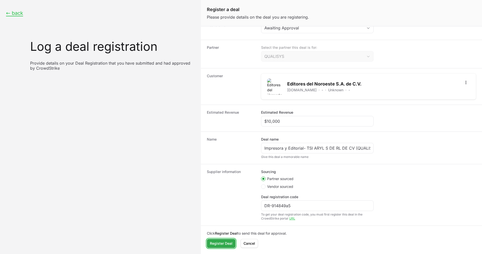
click at [231, 241] on span "Register Deal" at bounding box center [221, 243] width 23 height 6
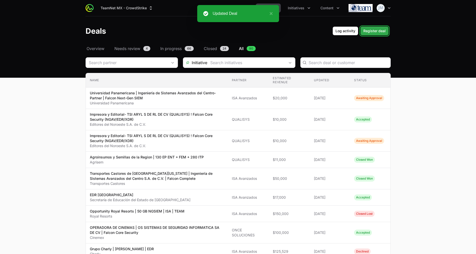
click at [376, 31] on span "Register deal" at bounding box center [375, 31] width 22 height 6
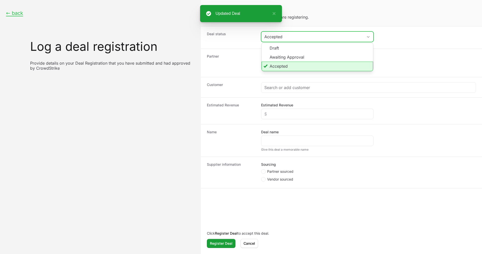
click at [368, 35] on button "Accepted" at bounding box center [317, 37] width 112 height 10
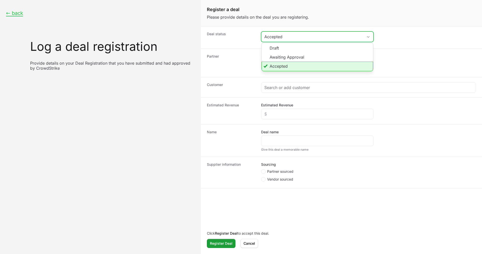
click at [368, 35] on button "Accepted" at bounding box center [317, 37] width 112 height 10
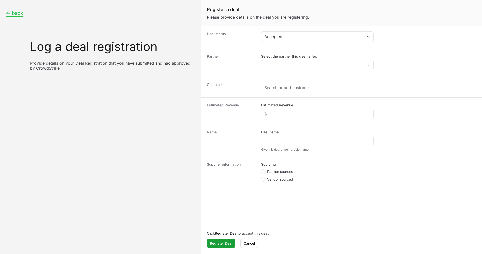
click at [15, 12] on button "← back" at bounding box center [14, 13] width 17 height 6
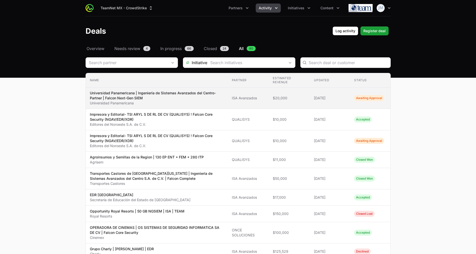
click at [276, 91] on td "Estimated revenue $20,000" at bounding box center [289, 97] width 41 height 21
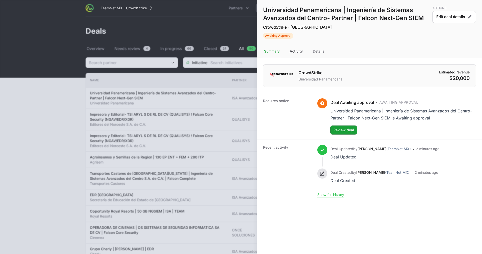
click at [296, 51] on div "Activity" at bounding box center [296, 52] width 15 height 14
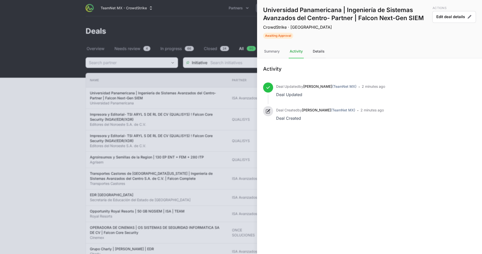
click at [317, 52] on div "Details" at bounding box center [319, 52] width 14 height 14
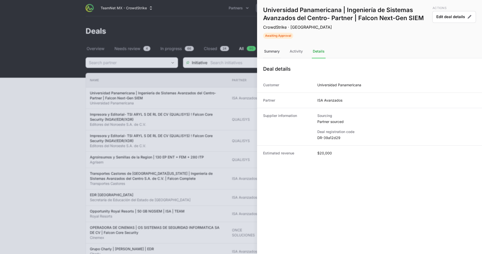
click at [273, 52] on div "Summary" at bounding box center [272, 52] width 18 height 14
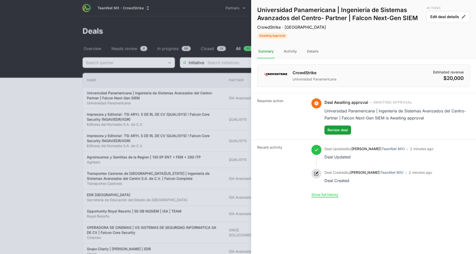
click at [224, 74] on div at bounding box center [238, 127] width 476 height 254
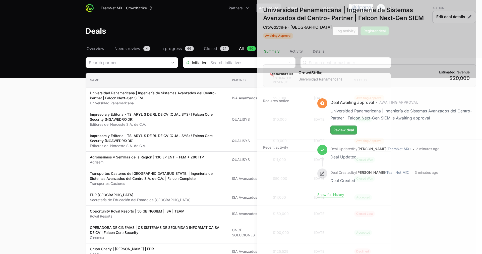
click at [130, 28] on div at bounding box center [241, 127] width 482 height 254
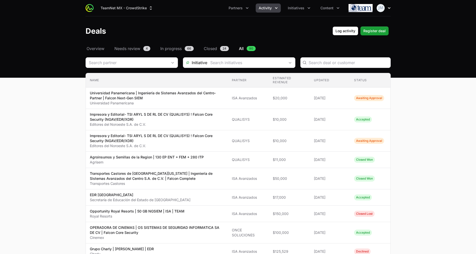
click at [387, 6] on icon "button" at bounding box center [389, 8] width 5 height 5
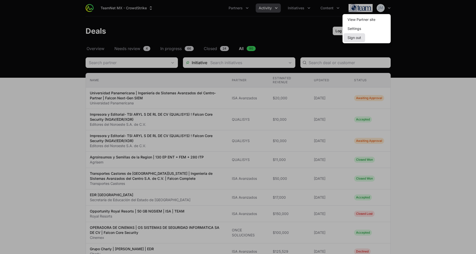
click at [354, 38] on button "Sign out" at bounding box center [355, 37] width 22 height 9
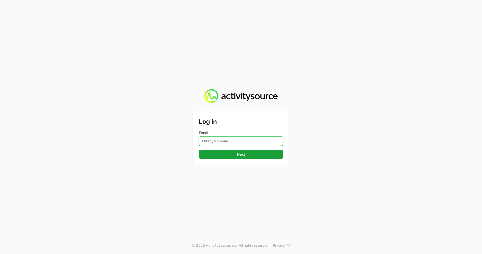
click at [224, 138] on input "Email" at bounding box center [241, 141] width 84 height 10
type input "jmzuleta@teamnet.com.mx"
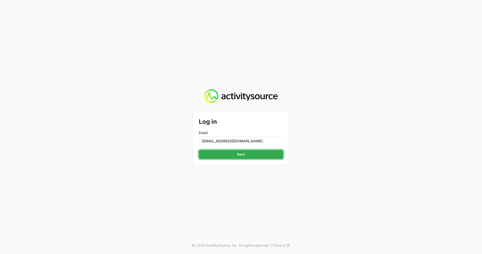
click at [244, 154] on span "Next" at bounding box center [241, 154] width 78 height 6
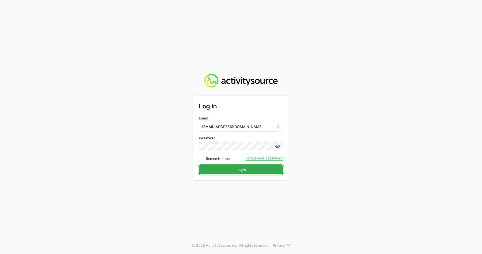
click at [234, 171] on span "Login" at bounding box center [241, 169] width 78 height 6
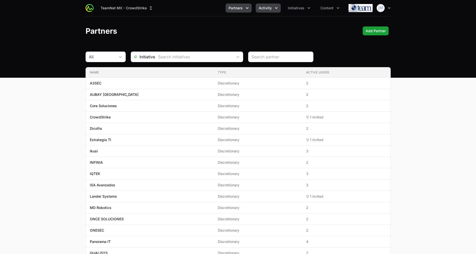
click at [278, 11] on button "Activity" at bounding box center [268, 8] width 25 height 9
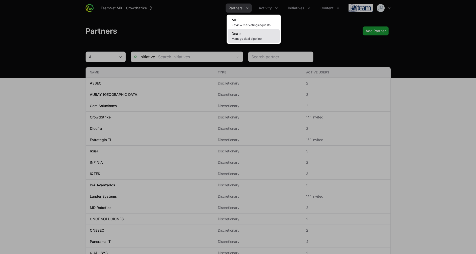
click at [254, 41] on link "Deals Manage deal pipeline" at bounding box center [254, 36] width 52 height 14
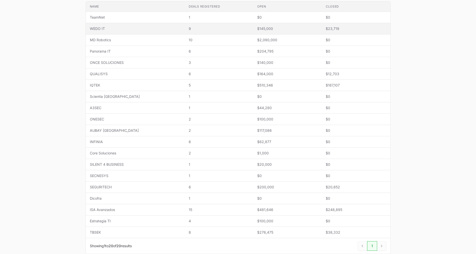
scroll to position [124, 0]
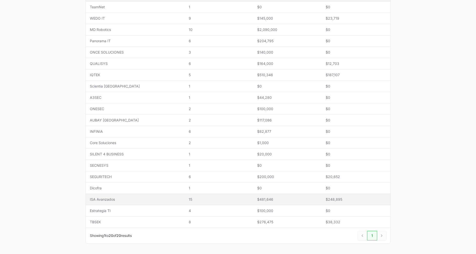
click at [114, 203] on td "Name ISA Avanzados" at bounding box center [135, 199] width 99 height 11
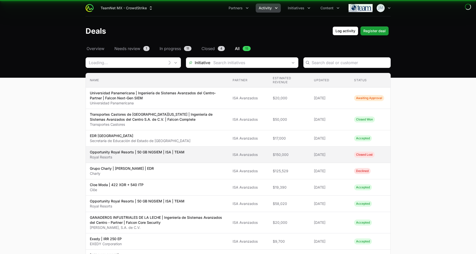
type input "ISA Avanzados"
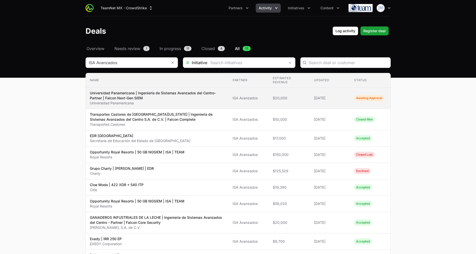
click at [146, 93] on p "Universidad Panamericana | Ingeniería de Sistemas Avanzados del Centro- Partner…" at bounding box center [157, 95] width 135 height 10
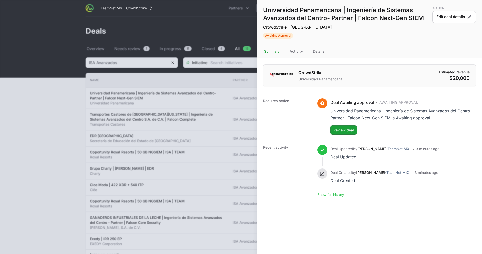
click at [304, 49] on nav "Summary Activity Details" at bounding box center [369, 52] width 225 height 14
click at [299, 50] on div "Activity" at bounding box center [296, 52] width 15 height 14
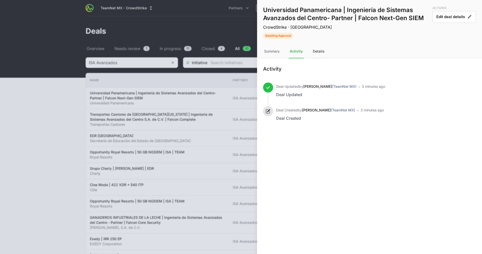
click at [320, 54] on div "Details" at bounding box center [319, 52] width 14 height 14
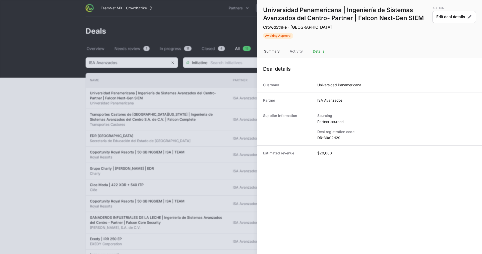
click at [276, 52] on div "Summary" at bounding box center [272, 52] width 18 height 14
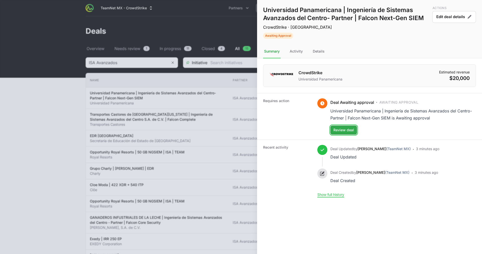
click at [346, 131] on span "Review deal" at bounding box center [343, 130] width 21 height 6
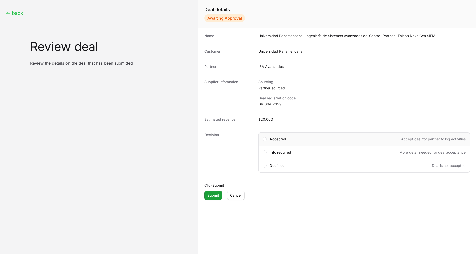
click at [274, 139] on span "Accepted" at bounding box center [278, 138] width 16 height 5
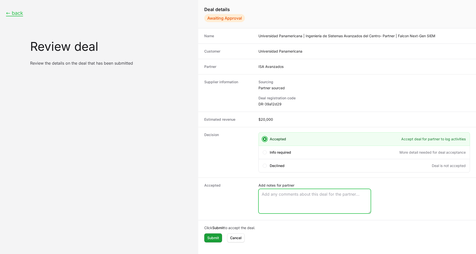
click at [272, 193] on textarea "Add notes for partner" at bounding box center [315, 201] width 112 height 24
paste textarea "Opportunity Owner Tamara Dominguez"
click at [272, 199] on textarea "Opportunity Owner Tamara Dominguez" at bounding box center [315, 201] width 112 height 24
type textarea "Opportunity Owner Tamara Dominguez"
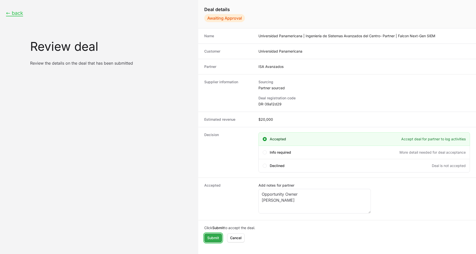
click at [213, 235] on span "Submit" at bounding box center [213, 238] width 12 height 6
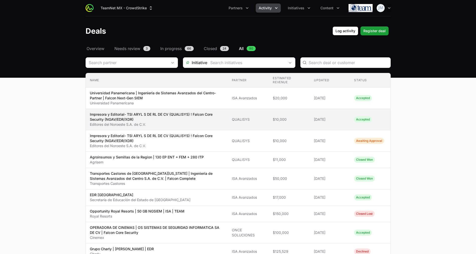
click at [170, 116] on p "Impresora y Editorial- TSI ARYL S DE RL DE CV (QUALISYS) ! Falcon Core Security…" at bounding box center [157, 117] width 134 height 10
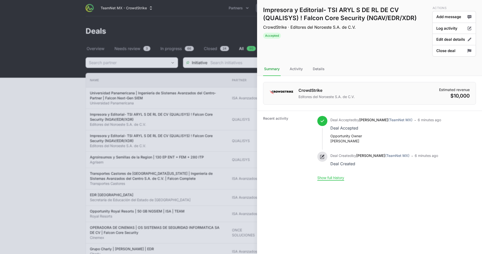
click at [123, 141] on div at bounding box center [241, 127] width 482 height 254
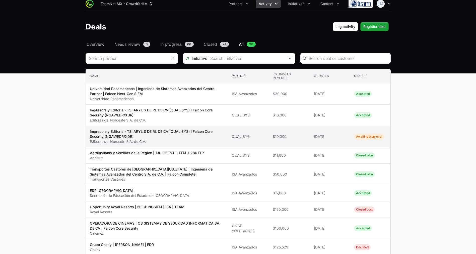
scroll to position [6, 0]
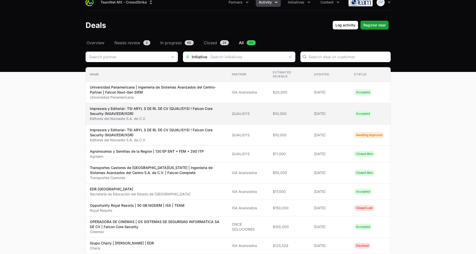
click at [234, 107] on td "Partner QUALISYS" at bounding box center [248, 113] width 41 height 21
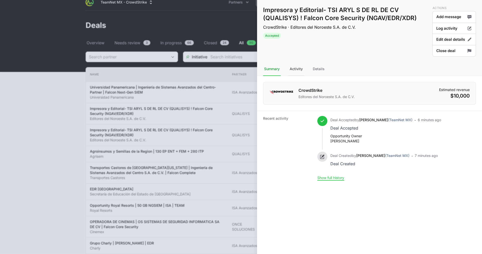
click at [293, 64] on div "Activity" at bounding box center [296, 69] width 15 height 14
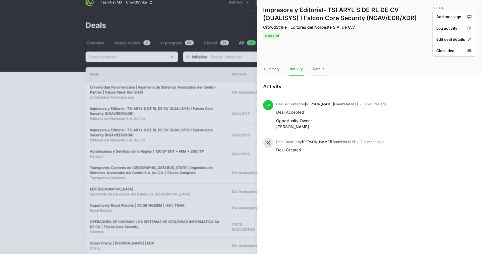
click at [323, 67] on div "Details" at bounding box center [319, 69] width 14 height 14
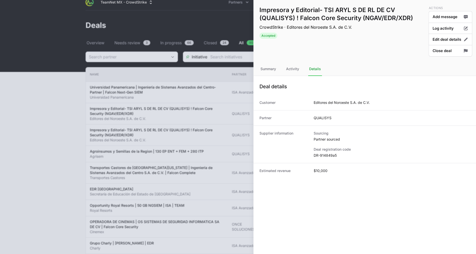
click at [227, 91] on div at bounding box center [238, 127] width 476 height 254
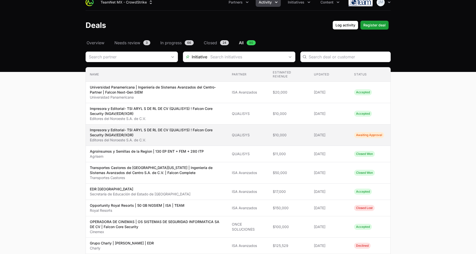
click at [291, 128] on td "Estimated revenue $10,000" at bounding box center [289, 134] width 41 height 21
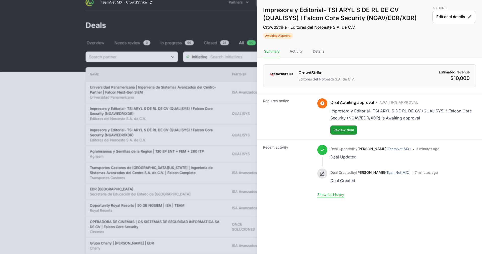
click at [225, 41] on div at bounding box center [241, 127] width 482 height 254
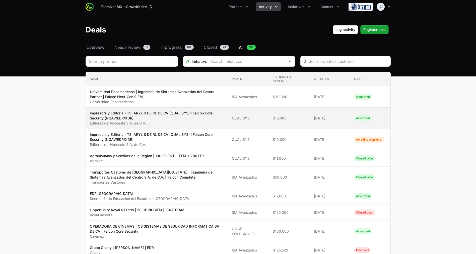
scroll to position [1, 0]
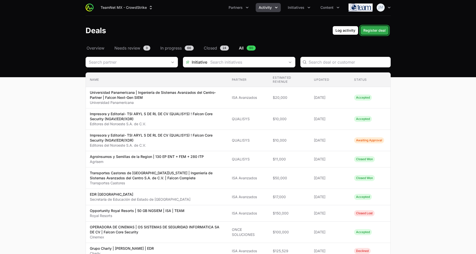
click at [376, 29] on span "Register deal" at bounding box center [375, 30] width 22 height 6
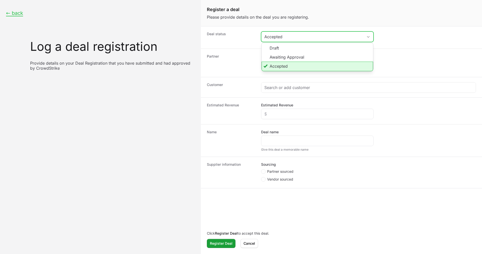
click at [307, 40] on button "Accepted" at bounding box center [317, 37] width 112 height 10
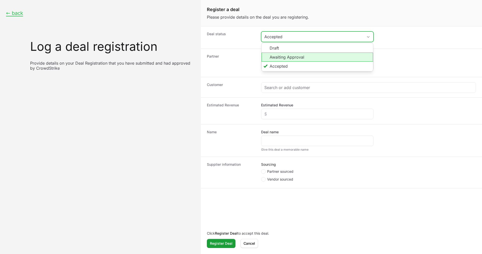
click at [278, 56] on li "Awaiting Approval" at bounding box center [317, 56] width 111 height 9
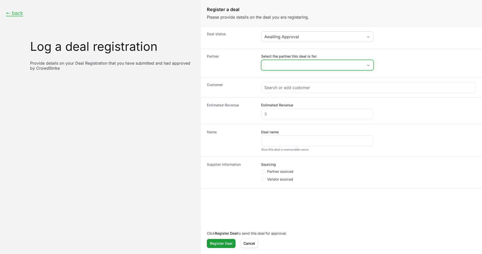
click at [279, 64] on input "Select the partner this deal is for:" at bounding box center [312, 65] width 102 height 10
click at [286, 73] on li "ISA Avanzados" at bounding box center [317, 76] width 111 height 10
type input "ISA Avanzados"
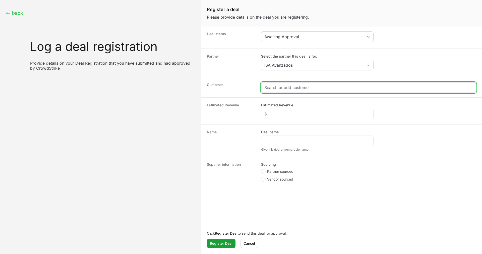
click at [285, 85] on input "Create activity form" at bounding box center [368, 87] width 208 height 6
click at [285, 87] on input "Create activity form" at bounding box center [368, 87] width 208 height 6
click at [285, 85] on input "Create activity form" at bounding box center [368, 87] width 208 height 6
click at [285, 87] on input "Create activity form" at bounding box center [368, 87] width 208 height 6
paste input "https://mx.linkedin.com/company/negociaci%C3%B3n-minera-santa-mar%C3%ADa-de-la-…"
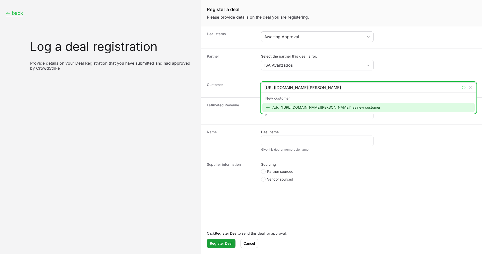
scroll to position [0, 23]
type input "https://mx.linkedin.com/company/negociaci%C3%B3n-minera-santa-mar%C3%ADa-de-la-…"
click at [292, 104] on div "Add "https://mx.linkedin.com/company/negociaci%C3%B3n-minera-santa-mar%C3%ADa-d…" at bounding box center [368, 107] width 212 height 9
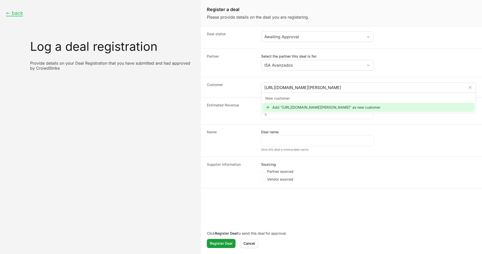
scroll to position [0, 0]
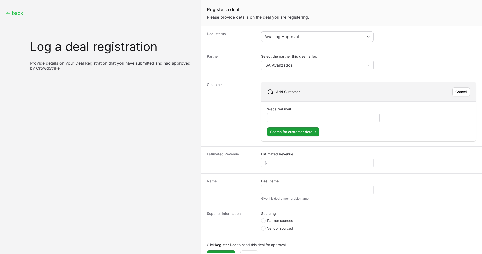
click at [291, 121] on div "Create activity form" at bounding box center [323, 117] width 112 height 11
drag, startPoint x: 289, startPoint y: 117, endPoint x: 291, endPoint y: 121, distance: 5.1
click at [291, 121] on div "Create activity form" at bounding box center [323, 117] width 112 height 11
click at [288, 117] on input "Website/Email" at bounding box center [323, 118] width 106 height 6
paste input "https://mx.linkedin.com/company/negociaci%C3%B3n-minera-santa-mar%C3%ADa-de-la-…"
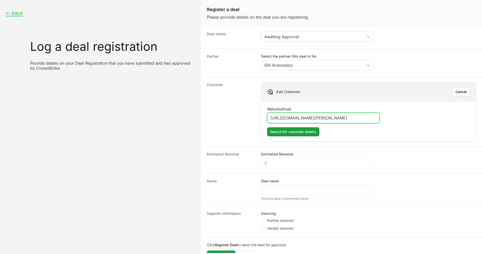
scroll to position [0, 118]
type input "https://mx.linkedin.com/company/negociaci%C3%B3n-minera-santa-mar%C3%ADa-de-la-…"
click at [301, 134] on span "Search for customer details" at bounding box center [293, 132] width 46 height 6
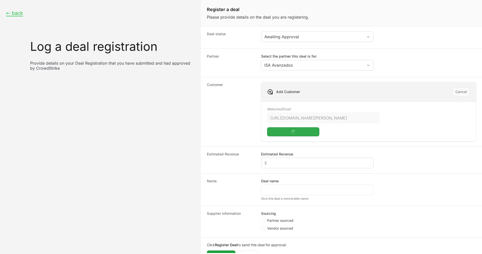
click at [289, 166] on div "Create activity form" at bounding box center [317, 162] width 112 height 11
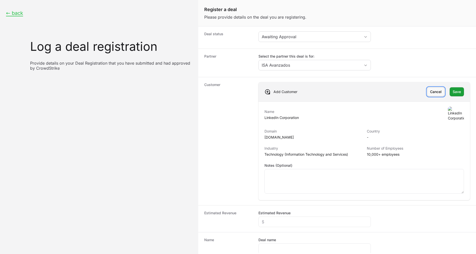
click at [437, 90] on button "Cancel Cancel" at bounding box center [436, 91] width 18 height 9
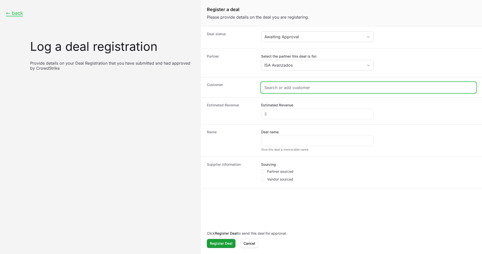
click at [307, 88] on input "Create activity form" at bounding box center [368, 87] width 208 height 6
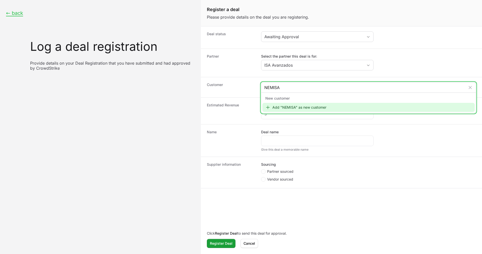
type input "NEMISA"
click at [302, 108] on div "Add "NEMISA" as new customer" at bounding box center [368, 107] width 212 height 9
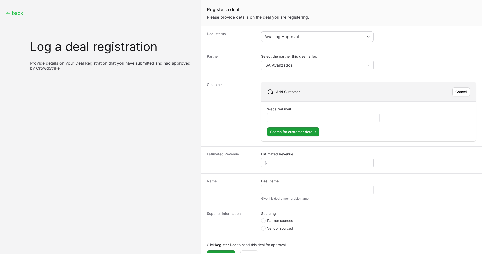
click at [275, 166] on div "Create activity form" at bounding box center [317, 162] width 112 height 11
click at [277, 163] on input "Estimated Revenue" at bounding box center [317, 163] width 106 height 6
click at [273, 216] on fieldset "Sourcing Partner sourced Vendor sourced" at bounding box center [317, 221] width 112 height 21
click at [265, 220] on span "Create activity form" at bounding box center [263, 220] width 5 height 5
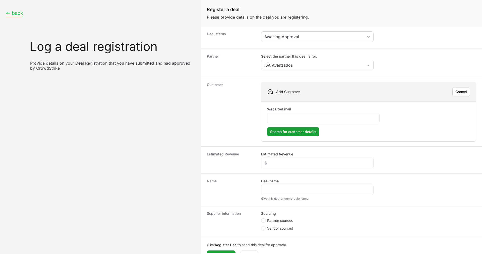
click at [262, 218] on input "Partner sourced" at bounding box center [261, 218] width 1 height 1
radio input "true"
click at [279, 242] on div "Create activity form" at bounding box center [317, 247] width 112 height 11
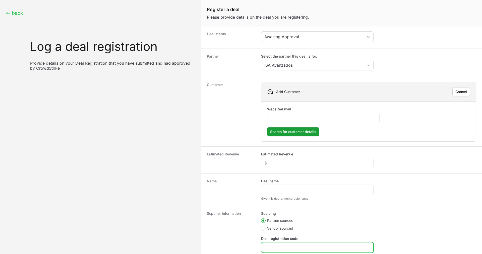
click at [279, 244] on input "Deal registration code" at bounding box center [317, 247] width 106 height 6
paste input "DR-008f5838"
type input "DR-008f5838"
click at [275, 184] on div "Deal name" at bounding box center [317, 186] width 112 height 17
click at [291, 114] on div "Create activity form" at bounding box center [323, 117] width 112 height 11
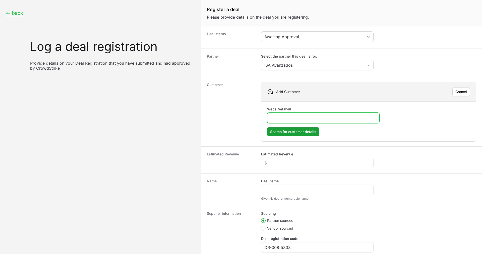
click at [282, 117] on input "Website/Email" at bounding box center [323, 118] width 106 height 6
paste input "https://nemisa.com.mx/"
type input "https://nemisa.com.mx/"
click at [267, 127] on button "Search for customer details Search for customer details" at bounding box center [293, 131] width 52 height 9
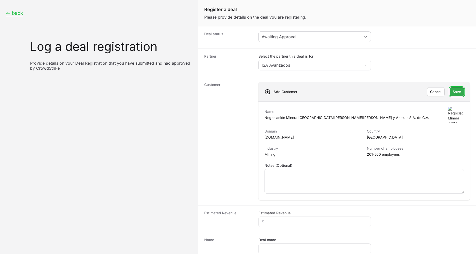
click at [453, 92] on span "Save" at bounding box center [457, 92] width 8 height 6
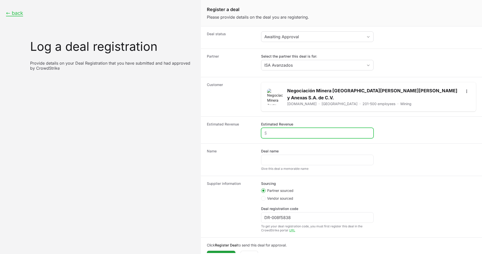
click at [286, 130] on input "Estimated Revenue" at bounding box center [317, 133] width 106 height 6
type input "$20,000"
click at [282, 154] on div "Create activity form" at bounding box center [317, 159] width 112 height 11
click at [288, 160] on div "Create activity form" at bounding box center [317, 159] width 112 height 11
click at [285, 154] on div "Create activity form" at bounding box center [317, 159] width 112 height 11
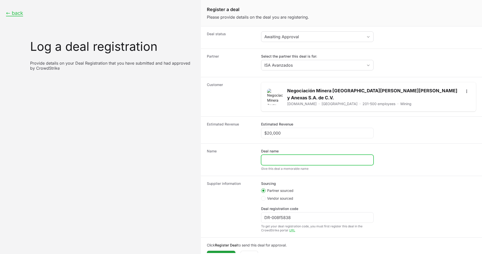
click at [282, 157] on input "Deal name" at bounding box center [317, 160] width 106 height 6
paste input "Negociación Minera | Ingeniería de Sistemas Avanzados del Centro S.A. de C.V. -…"
type input "Negociación Minera | Ingeniería de Sistemas Avanzados del Centro S.A. de C.V. -…"
click at [240, 157] on dt "Name" at bounding box center [231, 159] width 48 height 22
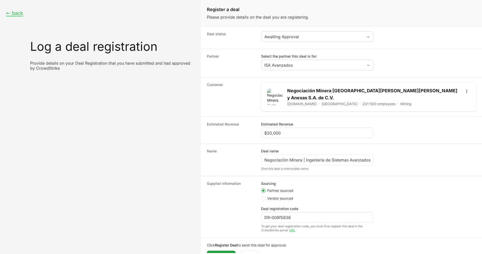
scroll to position [9, 0]
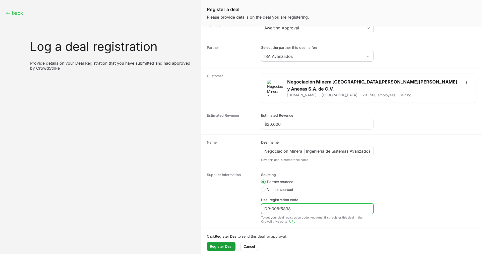
click at [271, 206] on input "DR-008f5838" at bounding box center [317, 208] width 106 height 6
type input "DR-008f5838"
click at [229, 196] on dt "Supplier information" at bounding box center [231, 197] width 48 height 51
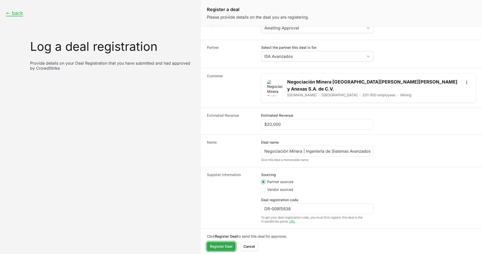
click at [218, 243] on span "Register Deal" at bounding box center [221, 246] width 23 height 6
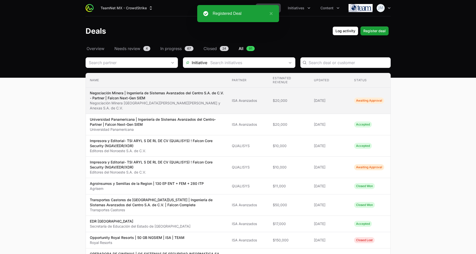
click at [302, 99] on span "$20,000" at bounding box center [289, 100] width 33 height 5
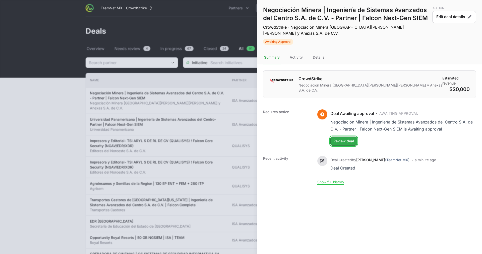
click at [353, 138] on span "Review deal" at bounding box center [343, 141] width 21 height 6
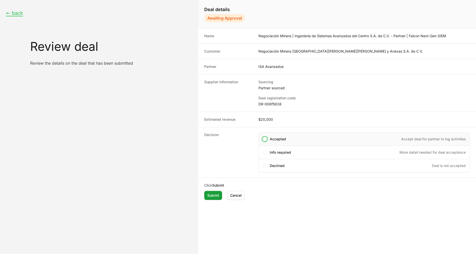
click at [274, 139] on span "Accepted" at bounding box center [278, 138] width 16 height 5
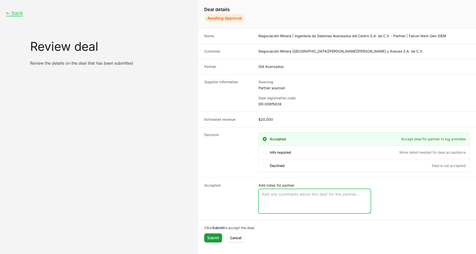
click at [279, 193] on textarea "Add notes for partner" at bounding box center [315, 201] width 112 height 24
paste textarea "Opportunity Owner Tamara Dominguez"
click at [277, 198] on textarea "Opportunity Owner Tamara Dominguez" at bounding box center [315, 201] width 112 height 24
type textarea "Opportunity Owner Tamara Dominguez"
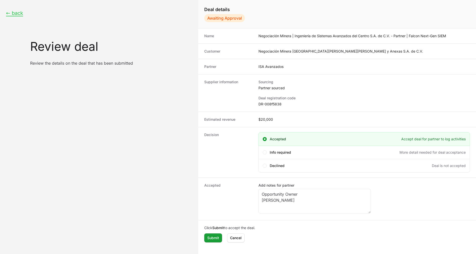
click at [222, 202] on dt "Accepted" at bounding box center [228, 199] width 48 height 32
click at [214, 237] on span "Submit" at bounding box center [213, 238] width 12 height 6
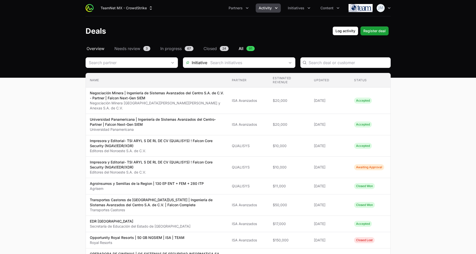
click at [93, 48] on span "Overview" at bounding box center [96, 48] width 18 height 6
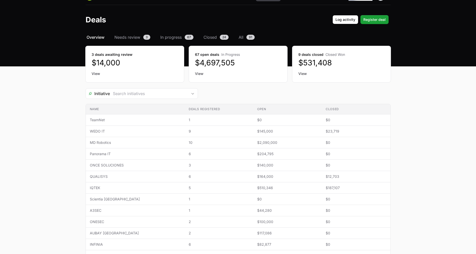
scroll to position [13, 0]
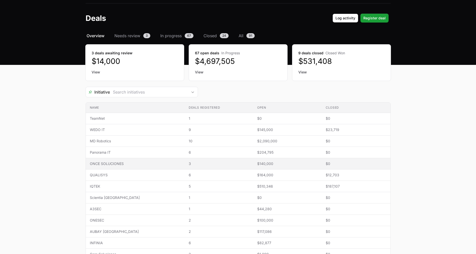
click at [150, 163] on span "ONCE SOLUCIONES" at bounding box center [135, 163] width 91 height 5
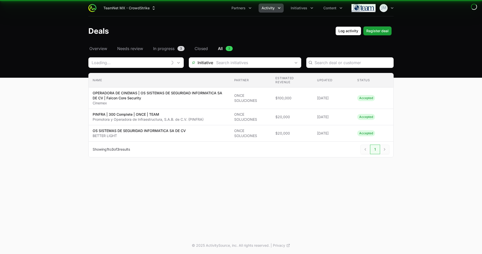
type input "ONCE SOLUCIONES"
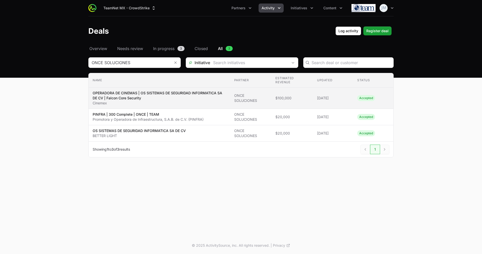
click at [146, 97] on p "OPERADORA DE CINEMAS | OS SISTEMAS DE SEGURIDAD INFORMATICA SA DE CV | Falcon C…" at bounding box center [160, 95] width 134 height 10
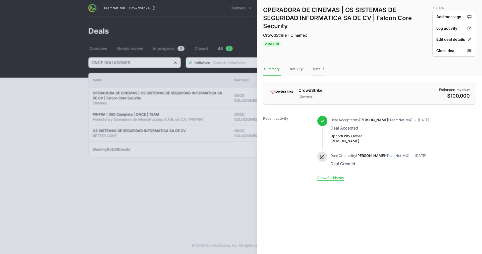
click at [316, 67] on div "Details" at bounding box center [319, 69] width 14 height 14
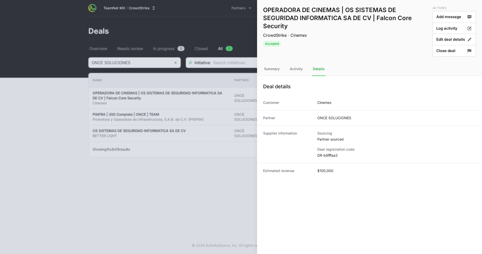
click at [214, 34] on div at bounding box center [241, 127] width 482 height 254
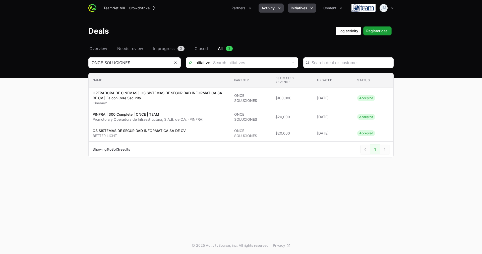
click at [312, 8] on icon "Initiatives menu" at bounding box center [312, 8] width 3 height 2
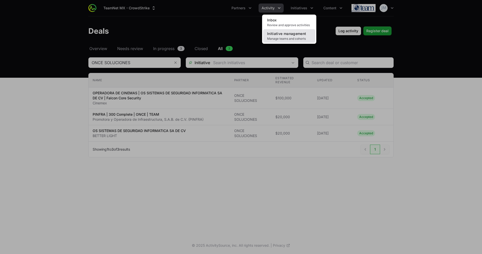
click at [300, 34] on span "Initiative management" at bounding box center [286, 33] width 39 height 4
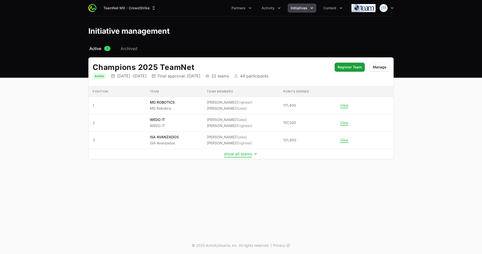
click at [235, 154] on button "show all teams" at bounding box center [241, 153] width 34 height 5
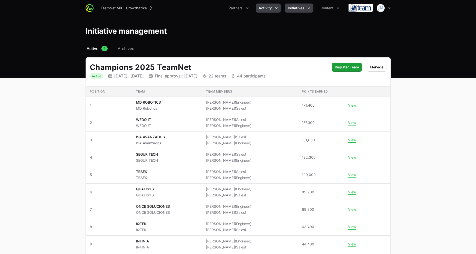
click at [277, 7] on icon "Activity menu" at bounding box center [276, 8] width 5 height 5
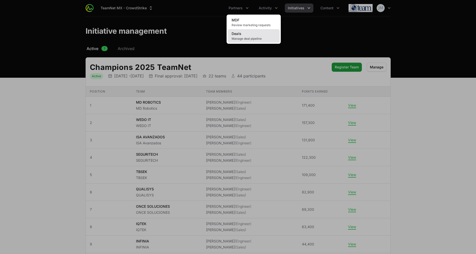
click at [237, 40] on span "Manage deal pipeline" at bounding box center [254, 39] width 44 height 4
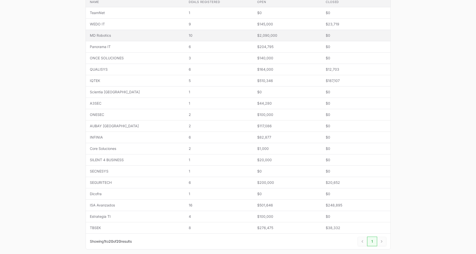
scroll to position [119, 0]
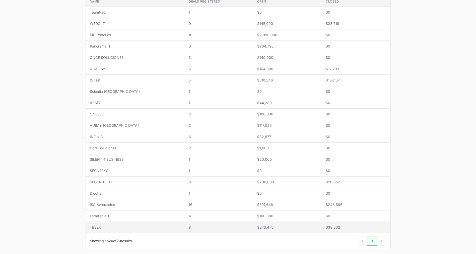
click at [109, 228] on span "TBSEK" at bounding box center [135, 226] width 91 height 5
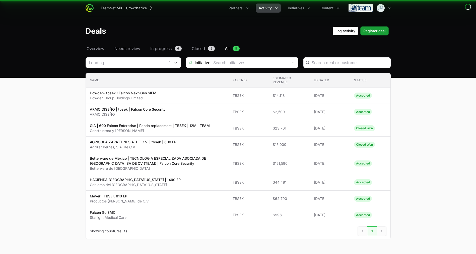
type input "TBSEK"
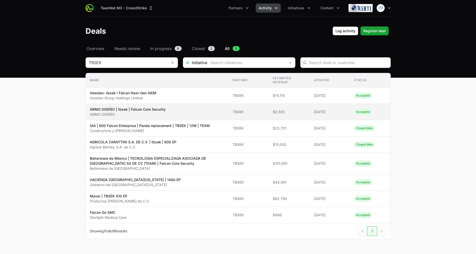
click at [199, 111] on span "ARMO DISEÑO | tbsek | Falcon Core Security ARMO DISEÑO" at bounding box center [157, 112] width 135 height 10
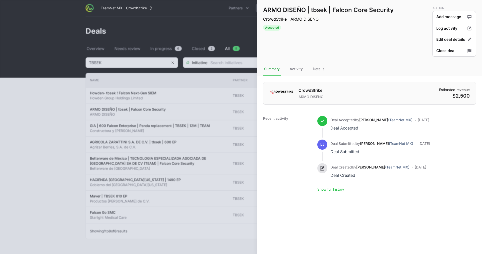
click at [171, 159] on div at bounding box center [241, 127] width 482 height 254
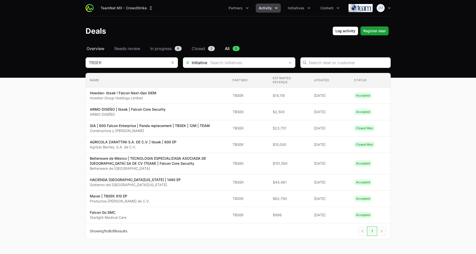
click at [96, 46] on span "Overview" at bounding box center [96, 48] width 18 height 6
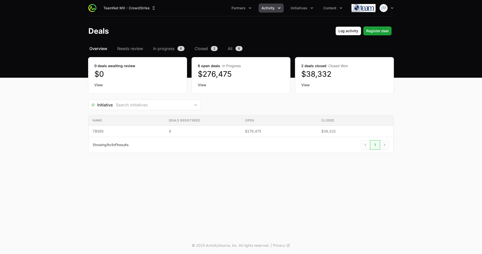
click at [109, 48] on nav "Overview Needs review In progress 6 Closed 2 All 8" at bounding box center [240, 48] width 305 height 6
click at [101, 47] on span "Overview" at bounding box center [98, 48] width 18 height 6
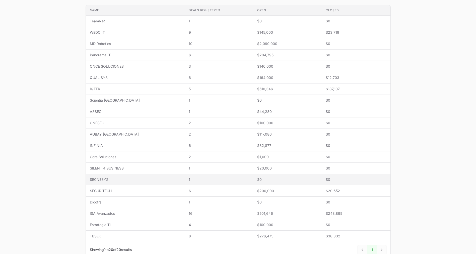
scroll to position [128, 0]
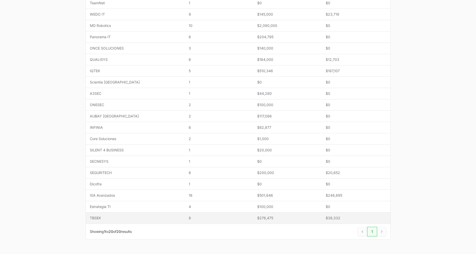
click at [148, 214] on td "Name TBSEK" at bounding box center [135, 217] width 99 height 11
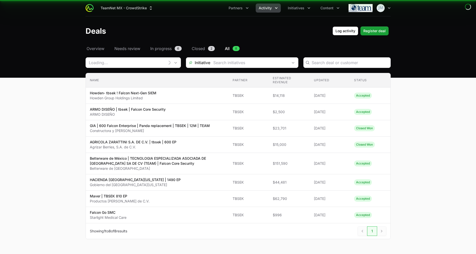
type input "TBSEK"
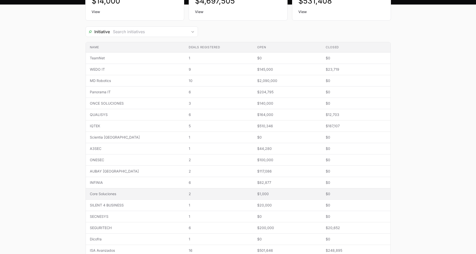
scroll to position [73, 0]
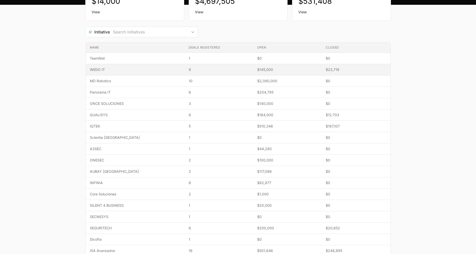
drag, startPoint x: 108, startPoint y: 62, endPoint x: 107, endPoint y: 69, distance: 7.4
click at [107, 69] on tbody "Name TeamNet Deals registered 1 Open $0 Closed $0 Name WEDO IT Deals registered…" at bounding box center [238, 166] width 305 height 226
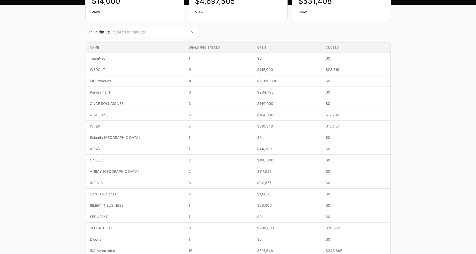
click at [80, 73] on div "Select a tab Overview Needs review In progress Closed All Overview Needs review…" at bounding box center [238, 140] width 321 height 334
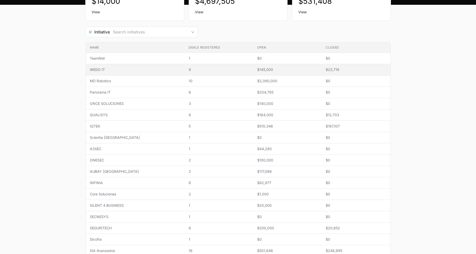
click at [111, 71] on span "WEDO IT" at bounding box center [135, 69] width 91 height 5
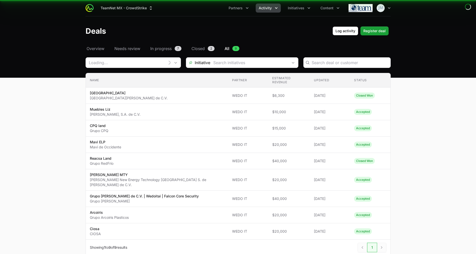
type input "WEDO IT"
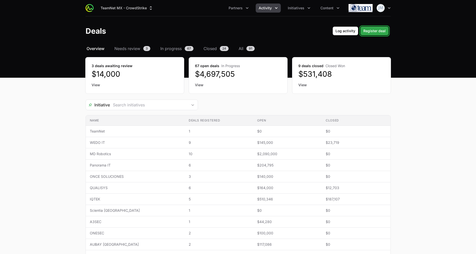
click at [377, 29] on span "Register deal" at bounding box center [375, 31] width 22 height 6
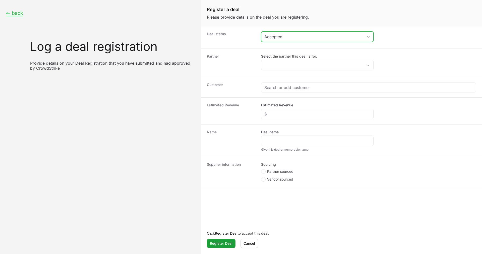
click at [281, 40] on button "Accepted" at bounding box center [317, 37] width 112 height 10
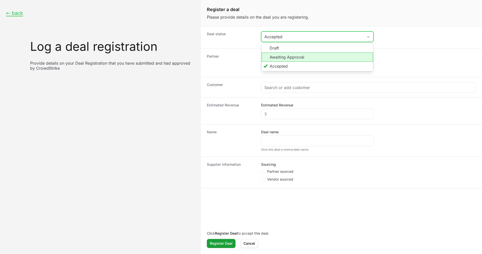
click at [279, 56] on li "Awaiting Approval" at bounding box center [317, 56] width 111 height 9
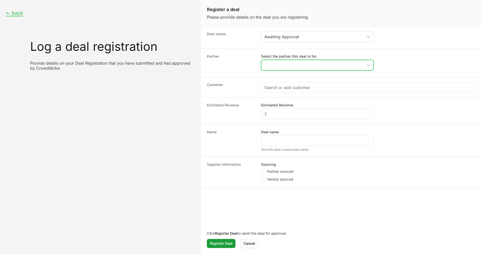
click at [278, 63] on input "Select the partner this deal is for:" at bounding box center [312, 65] width 102 height 10
click at [293, 79] on li "ISA Avanzados" at bounding box center [317, 76] width 111 height 10
type input "ISA Avanzados"
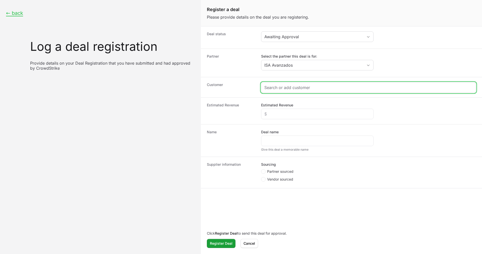
click at [283, 87] on input "Create activity form" at bounding box center [368, 87] width 208 height 6
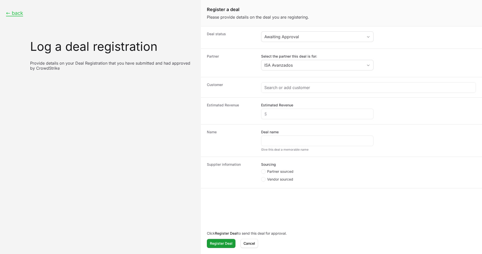
click at [266, 167] on fieldset "Sourcing Partner sourced Vendor sourced" at bounding box center [317, 172] width 112 height 21
click at [264, 169] on icon "Create activity form" at bounding box center [263, 171] width 2 height 4
click at [262, 169] on input "Partner sourced" at bounding box center [261, 169] width 1 height 1
radio input "true"
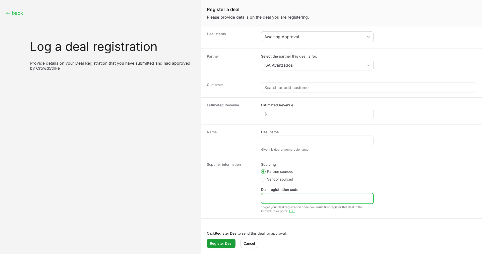
click at [274, 199] on input "Deal registration code" at bounding box center [317, 198] width 106 height 6
paste input "DR-dd2cd8ea"
type input "DR-dd2cd8ea"
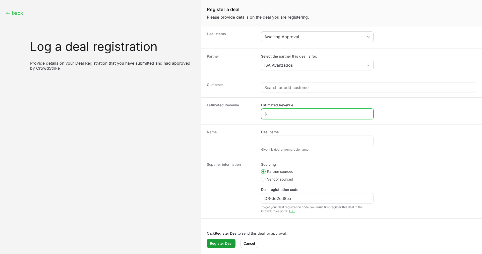
click at [270, 116] on input "Estimated Revenue" at bounding box center [317, 114] width 106 height 6
type input "$20,000"
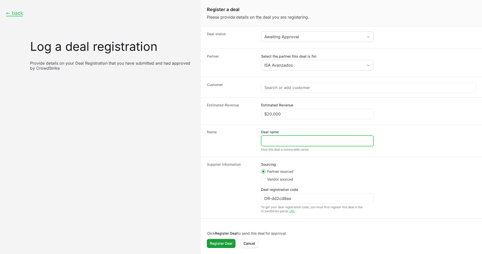
click at [277, 140] on input "Deal name" at bounding box center [317, 141] width 106 height 6
paste input "H. Congreso del Estado de Guanajuato- Ingeniería de Sistemas Avanzados del Cent…"
type input "H. Congreso del Estado de Guanajuato- Ingeniería de Sistemas Avanzados del Cent…"
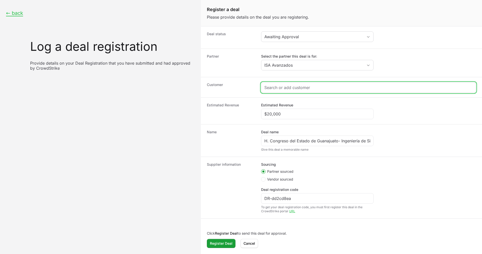
click at [279, 89] on input "Create activity form" at bounding box center [368, 87] width 208 height 6
click at [304, 86] on input "Create activity form" at bounding box center [368, 87] width 208 height 6
paste input "https://www.congresogto.gob.mx/"
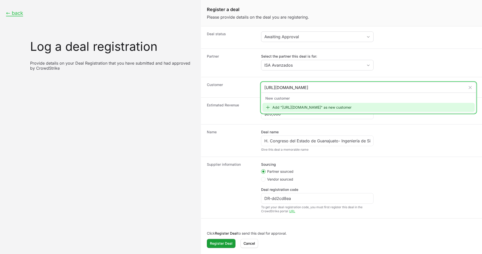
type input "https://www.congresogto.gob.mx/"
click at [299, 105] on div "Add "https://www.congresogto.gob.mx/" as new customer" at bounding box center [368, 107] width 212 height 9
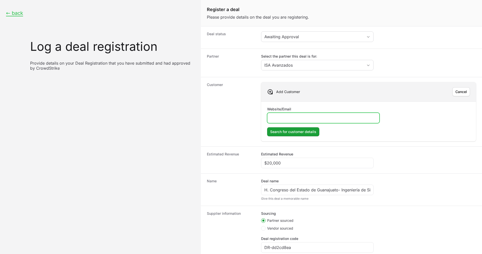
click at [300, 116] on input "Website/Email" at bounding box center [323, 118] width 106 height 6
paste input "https://www.congresogto.gob.mx/"
type input "https://www.congresogto.gob.mx/"
click at [298, 131] on span "Search for customer details" at bounding box center [293, 132] width 46 height 6
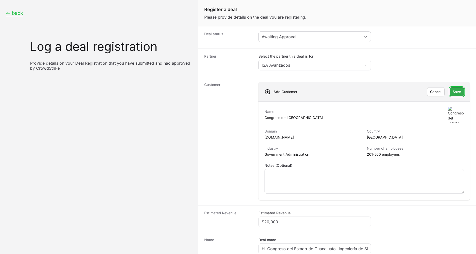
click at [453, 89] on span "Save" at bounding box center [457, 92] width 8 height 6
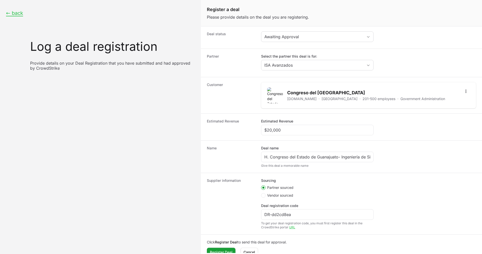
scroll to position [9, 0]
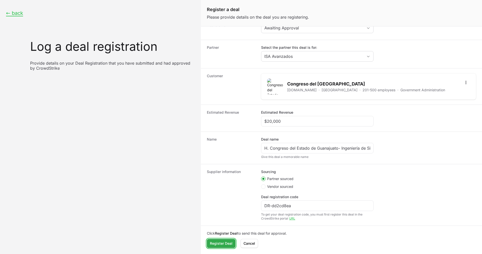
click at [216, 242] on span "Register Deal" at bounding box center [221, 243] width 23 height 6
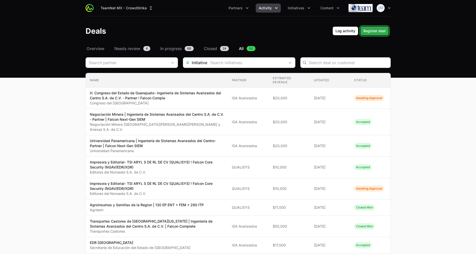
click at [369, 31] on span "Register deal" at bounding box center [375, 31] width 22 height 6
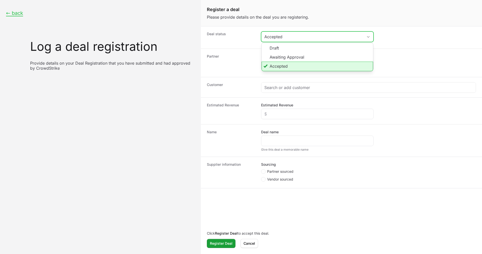
click at [306, 37] on div "Accepted" at bounding box center [313, 37] width 99 height 6
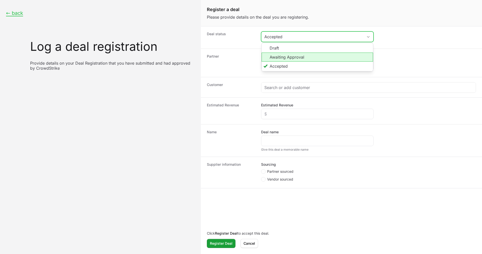
click at [277, 56] on li "Awaiting Approval" at bounding box center [317, 56] width 111 height 9
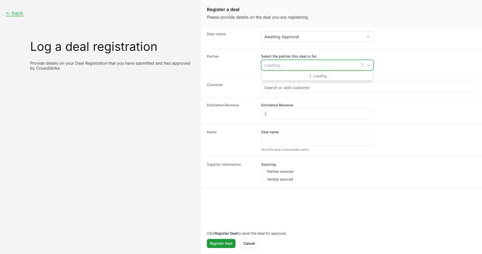
click at [279, 62] on input "Select the partner this deal is for:" at bounding box center [309, 65] width 96 height 10
click at [285, 77] on li "ISA Avanzados" at bounding box center [317, 76] width 111 height 10
type input "ISA Avanzados"
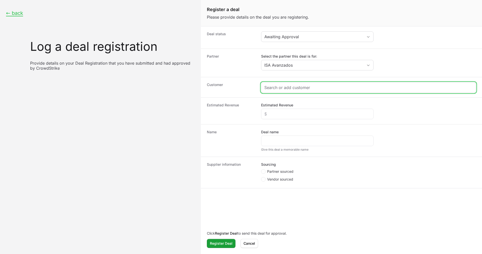
click at [282, 87] on input "Create activity form" at bounding box center [368, 87] width 208 height 6
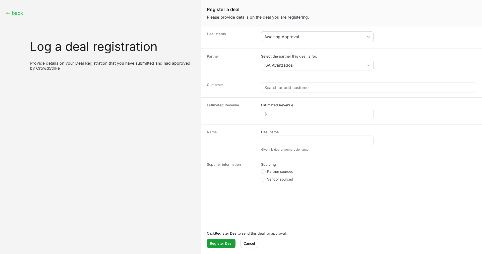
click at [263, 169] on icon "Create activity form" at bounding box center [263, 171] width 2 height 4
click at [262, 169] on input "Partner sourced" at bounding box center [261, 169] width 1 height 1
radio input "true"
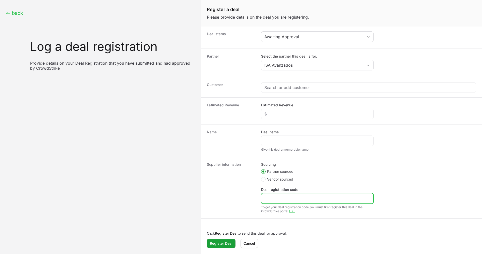
click at [273, 198] on input "Deal registration code" at bounding box center [317, 198] width 106 height 6
paste input "DR-9d6c54d2"
type input "DR-9d6c54d2"
click at [277, 107] on label "Estimated Revenue" at bounding box center [277, 104] width 32 height 5
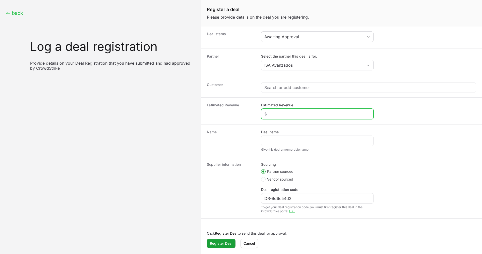
click at [277, 111] on input "Estimated Revenue" at bounding box center [317, 114] width 106 height 6
click at [277, 112] on input "Estimated Revenue" at bounding box center [317, 114] width 106 height 6
type input "$20,000"
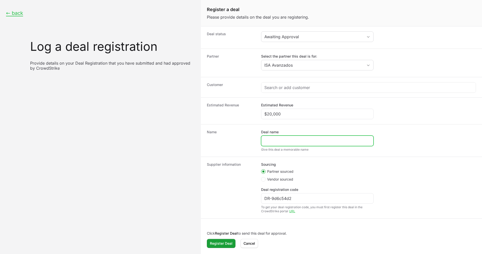
click at [279, 140] on input "Deal name" at bounding box center [317, 141] width 106 height 6
paste input "Secretaria de la Honestidad- Ingeniería de Sistemas Avanzados del Centro S.A. d…"
type input "Secretaria de la Honestidad- Ingeniería de Sistemas Avanzados del Centro S.A. d…"
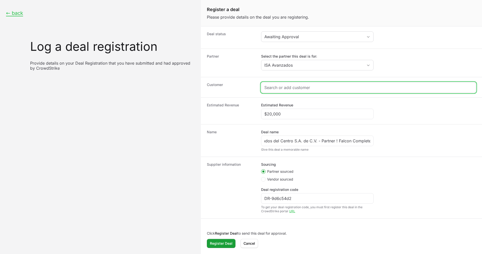
click at [287, 87] on input "Create activity form" at bounding box center [368, 87] width 208 height 6
click at [265, 88] on input "Create activity form" at bounding box center [368, 87] width 208 height 6
paste input "https://sh.guanajuato.gob.mx/"
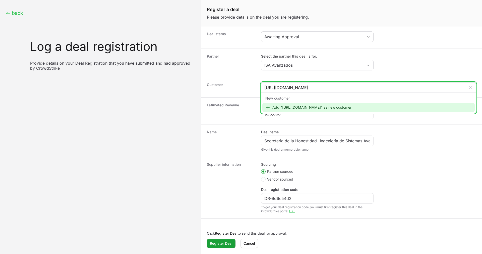
type input "https://sh.guanajuato.gob.mx/"
click at [294, 105] on div "Add "https://sh.guanajuato.gob.mx/" as new customer" at bounding box center [368, 107] width 212 height 9
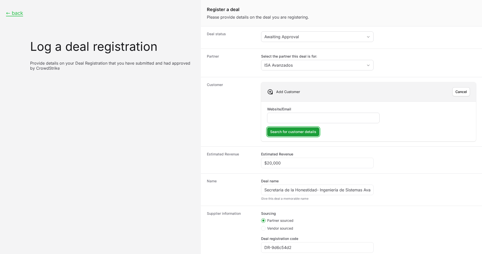
drag, startPoint x: 307, startPoint y: 128, endPoint x: 306, endPoint y: 112, distance: 15.9
click at [306, 112] on form "Website/Email Search for customer details Search for customer details" at bounding box center [368, 121] width 203 height 30
click at [304, 115] on input "Website/Email" at bounding box center [323, 118] width 106 height 6
paste input "https://sh.guanajuato.gob.mx/"
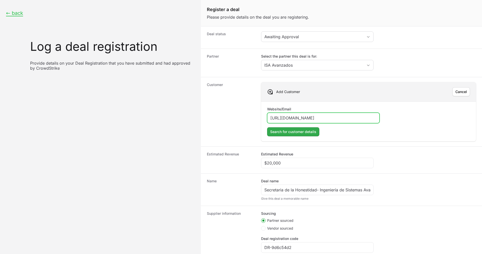
type input "https://sh.guanajuato.gob.mx/"
click at [297, 130] on span "Search for customer details" at bounding box center [293, 132] width 46 height 6
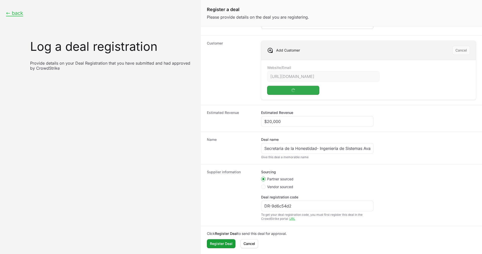
scroll to position [41, 0]
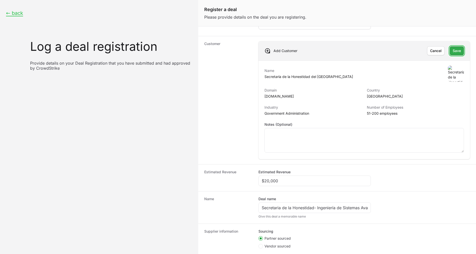
click at [453, 48] on span "Save" at bounding box center [457, 51] width 8 height 6
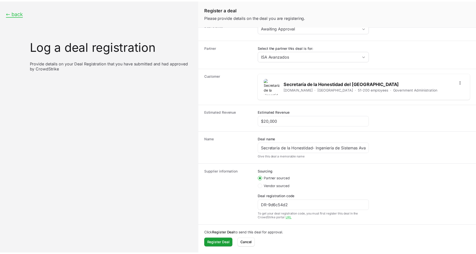
scroll to position [9, 0]
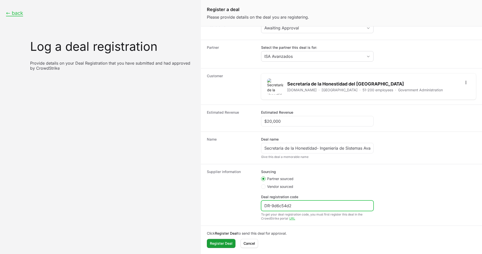
click at [269, 205] on input "DR-9d6c54d2" at bounding box center [317, 205] width 106 height 6
type input "DR-9d6c54d2"
click at [217, 244] on span "Register Deal" at bounding box center [221, 243] width 23 height 6
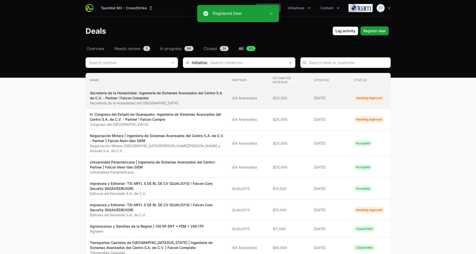
click at [154, 93] on p "Secretaria de la Honestidad- Ingeniería de Sistemas Avanzados del Centro S.A. d…" at bounding box center [157, 95] width 134 height 10
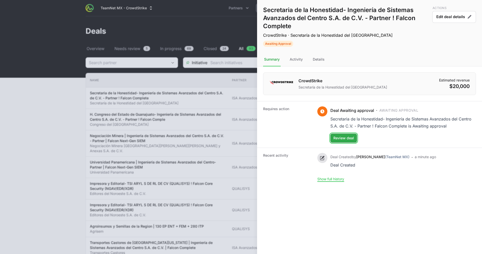
click at [351, 140] on span "Review deal" at bounding box center [343, 138] width 21 height 6
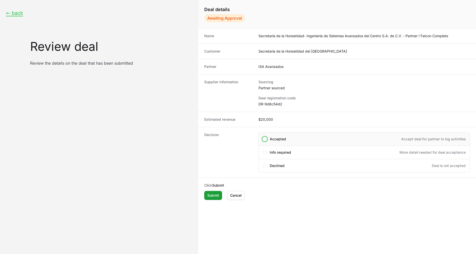
click at [307, 144] on div "Accepted Accept deal for partner to log activities" at bounding box center [365, 139] width 212 height 14
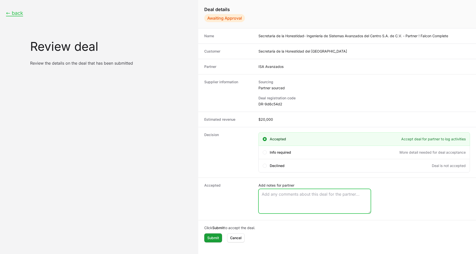
click at [286, 191] on textarea "Add notes for partner" at bounding box center [315, 201] width 112 height 24
paste textarea "Opportunity Owner Diego Aguinaga"
click at [276, 197] on textarea "Opportunity Owner Diego Aguinaga" at bounding box center [315, 201] width 112 height 24
type textarea "Opportunity Owner Diego Aguinaga"
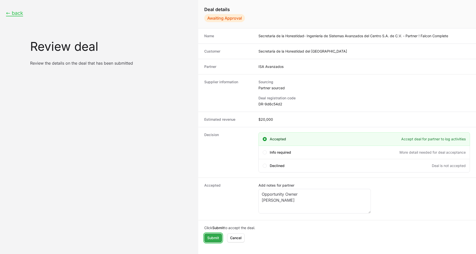
click at [211, 238] on span "Submit" at bounding box center [213, 238] width 12 height 6
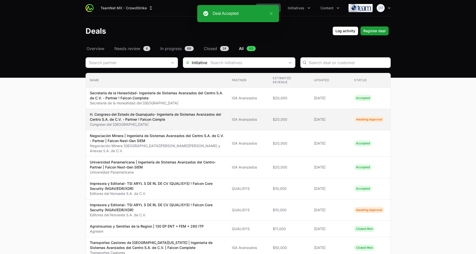
click at [336, 113] on td "Updated 30 Sep 2025" at bounding box center [330, 119] width 40 height 21
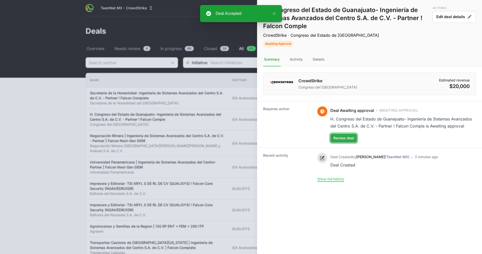
click at [340, 139] on span "Review deal" at bounding box center [343, 138] width 21 height 6
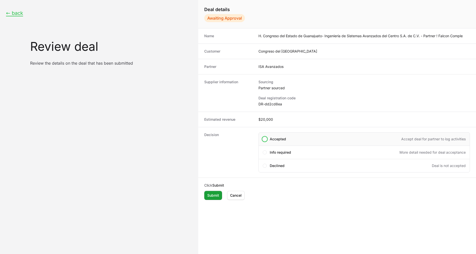
click at [282, 136] on span "Accepted" at bounding box center [278, 138] width 16 height 5
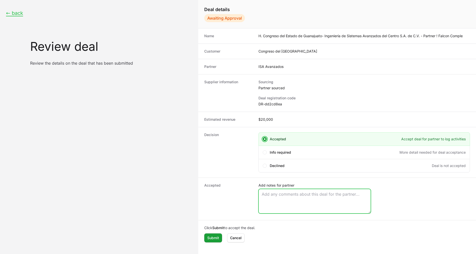
click at [266, 202] on textarea "Add notes for partner" at bounding box center [315, 201] width 112 height 24
paste textarea "Opportunity Owner Diego Aguinaga"
click at [269, 199] on textarea "Opportunity Owner Diego Aguinaga" at bounding box center [315, 201] width 112 height 24
type textarea "Opportunity Owner Diego Aguinaga"
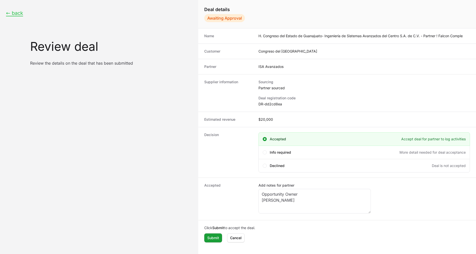
click at [249, 191] on dt "Accepted" at bounding box center [228, 199] width 48 height 32
click at [210, 237] on span "Submit" at bounding box center [213, 238] width 12 height 6
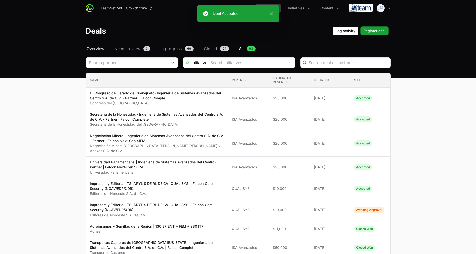
click at [99, 47] on span "Overview" at bounding box center [96, 48] width 18 height 6
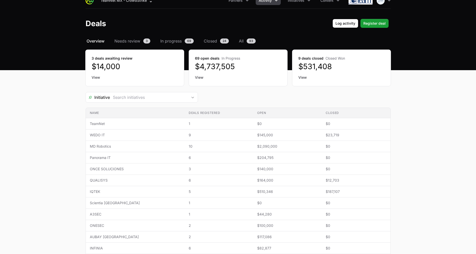
scroll to position [7, 0]
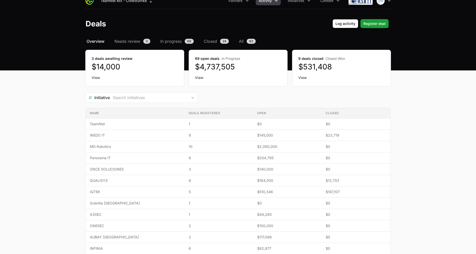
click at [97, 73] on div "3 deals awaiting review $14,000 View" at bounding box center [135, 68] width 98 height 36
click at [97, 77] on link "View" at bounding box center [135, 77] width 86 height 5
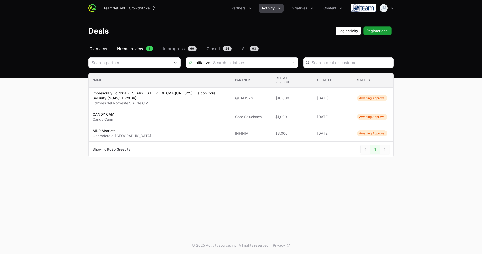
click at [102, 48] on span "Overview" at bounding box center [98, 48] width 18 height 6
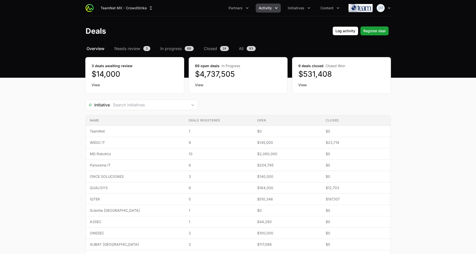
click at [238, 47] on nav "Overview Needs review 3 In progress 69 Closed 24 All 93" at bounding box center [238, 48] width 305 height 6
click at [241, 49] on span "All" at bounding box center [241, 48] width 5 height 6
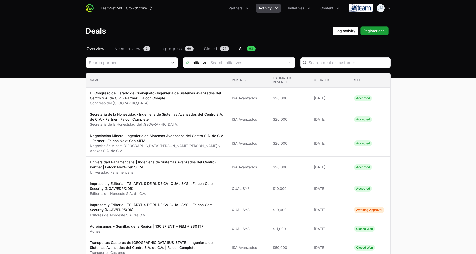
click at [98, 48] on span "Overview" at bounding box center [96, 48] width 18 height 6
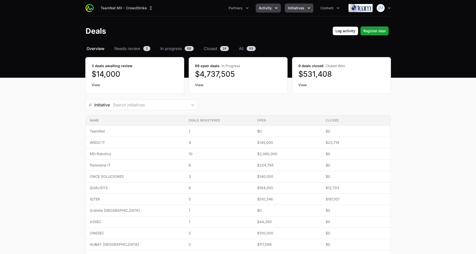
click at [291, 9] on span "Initiatives" at bounding box center [296, 8] width 17 height 5
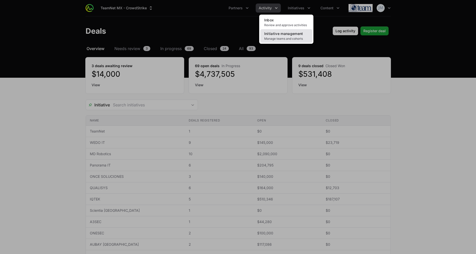
click at [285, 35] on span "Initiative management" at bounding box center [283, 33] width 39 height 4
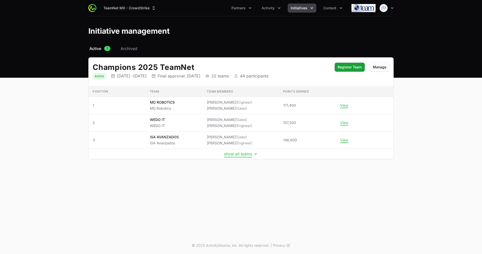
click at [241, 156] on button "show all teams" at bounding box center [241, 153] width 34 height 5
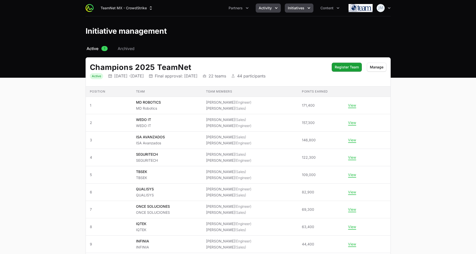
click at [268, 7] on span "Activity" at bounding box center [265, 8] width 13 height 5
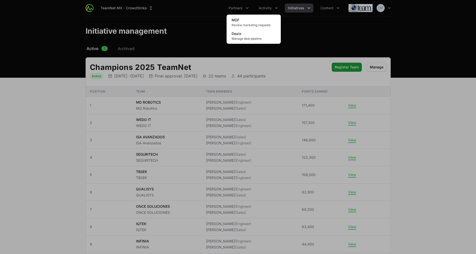
click at [201, 64] on div "Activity menu" at bounding box center [238, 127] width 476 height 254
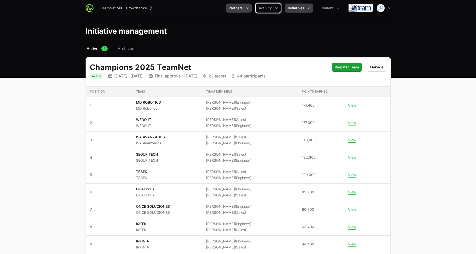
click at [241, 8] on span "Partners" at bounding box center [236, 8] width 14 height 5
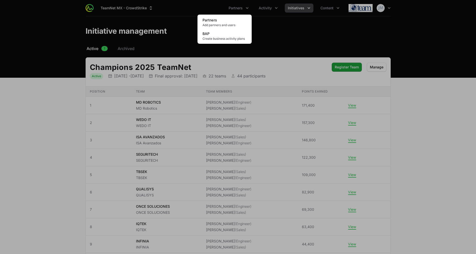
click at [200, 106] on div "Partners menu" at bounding box center [238, 127] width 476 height 254
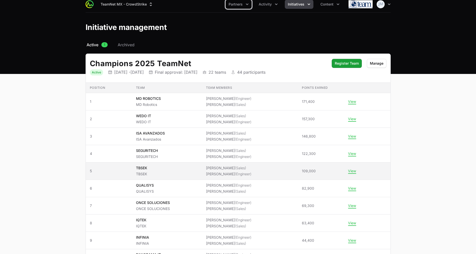
scroll to position [3, 0]
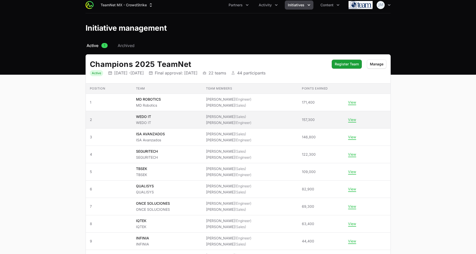
click at [275, 117] on span "Eduardo Vázquez (Sales) Hector Mariscal (Engineer)" at bounding box center [250, 119] width 88 height 11
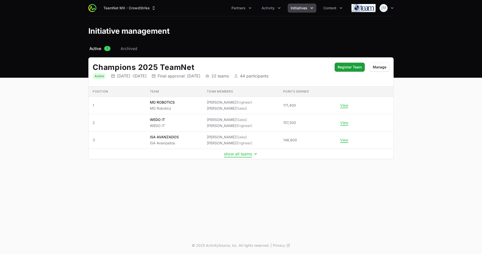
click at [243, 155] on button "show all teams" at bounding box center [241, 153] width 34 height 5
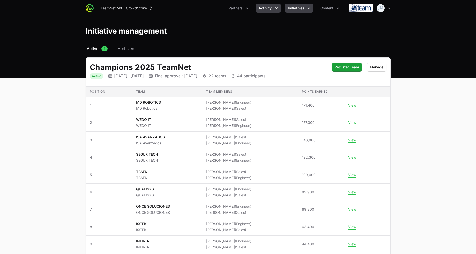
click at [269, 6] on span "Activity" at bounding box center [265, 8] width 13 height 5
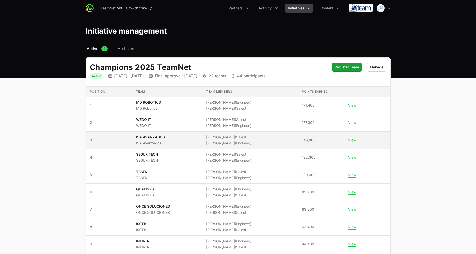
click at [349, 140] on button "View" at bounding box center [352, 140] width 8 height 5
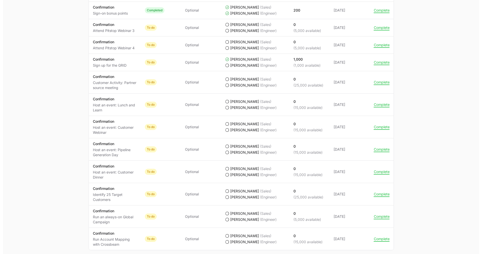
scroll to position [418, 0]
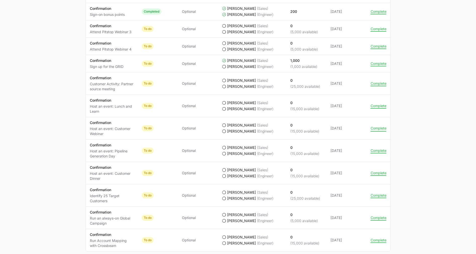
click at [378, 126] on button "Complete" at bounding box center [379, 128] width 16 height 5
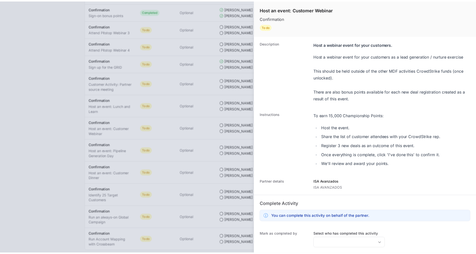
scroll to position [59, 0]
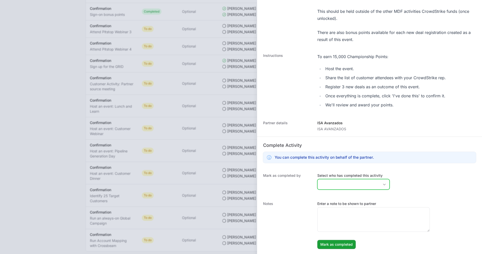
click at [379, 187] on div "Open" at bounding box center [384, 184] width 10 height 10
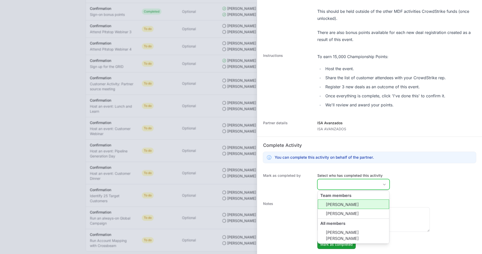
click at [342, 202] on li "[PERSON_NAME]" at bounding box center [353, 204] width 71 height 10
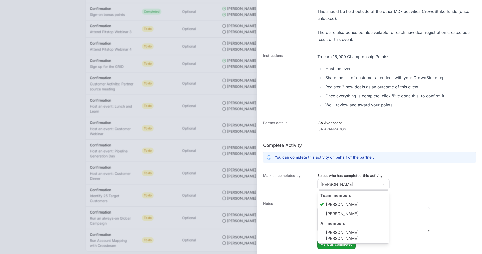
type input "[PERSON_NAME]"
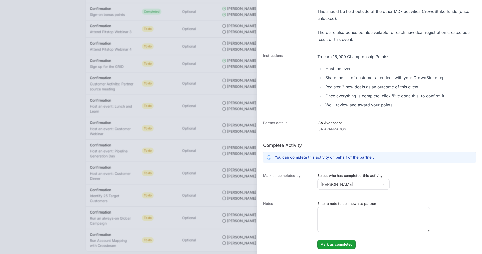
click at [412, 181] on div "Mark as completed by Select who has completed this activity Rafael Prieto" at bounding box center [369, 182] width 225 height 28
click at [333, 244] on span "Mark as completed" at bounding box center [336, 244] width 32 height 6
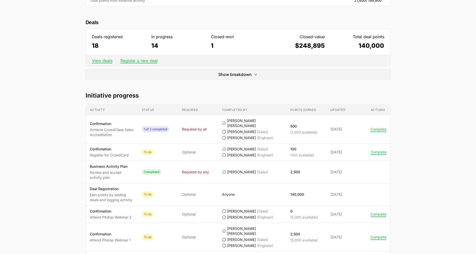
scroll to position [0, 0]
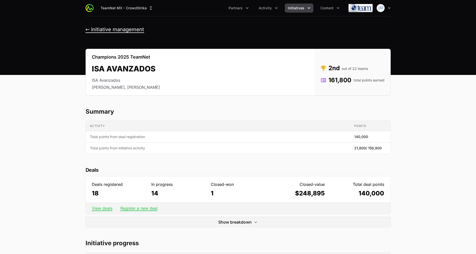
click at [95, 30] on button "← Initiative management" at bounding box center [115, 29] width 59 height 6
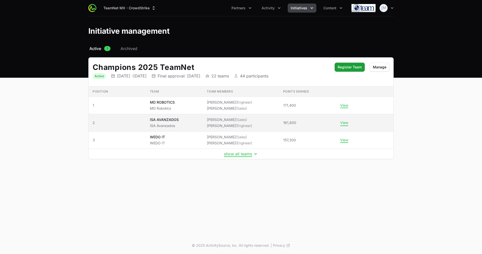
click at [347, 123] on button "View" at bounding box center [344, 122] width 8 height 5
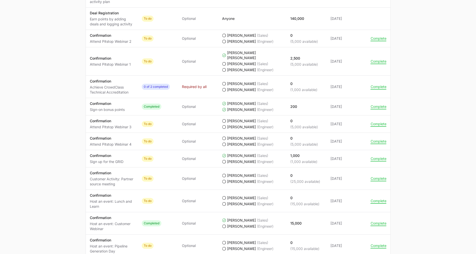
scroll to position [324, 0]
click at [224, 195] on icon "ISA AVANZADOS's progress" at bounding box center [224, 197] width 4 height 4
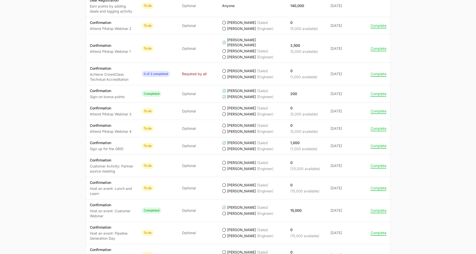
scroll to position [336, 0]
click at [374, 180] on td "Actions Complete" at bounding box center [379, 188] width 24 height 22
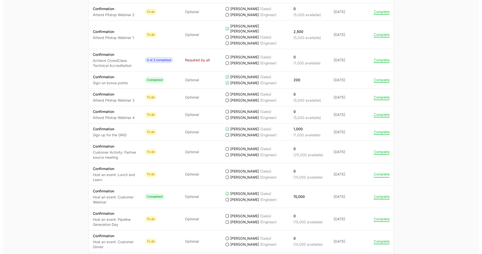
scroll to position [348, 0]
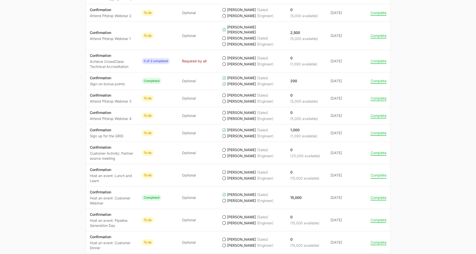
click at [376, 173] on button "Complete" at bounding box center [379, 175] width 16 height 5
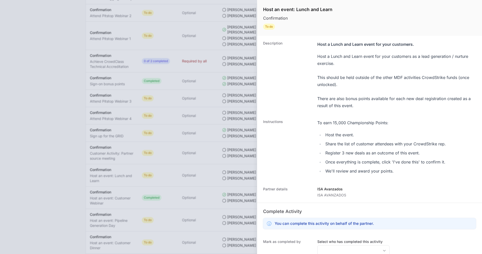
scroll to position [66, 0]
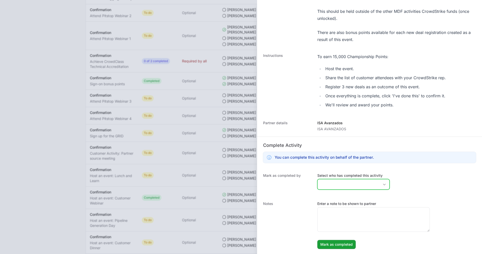
click at [334, 187] on input "Select who has completed this activity" at bounding box center [349, 184] width 62 height 10
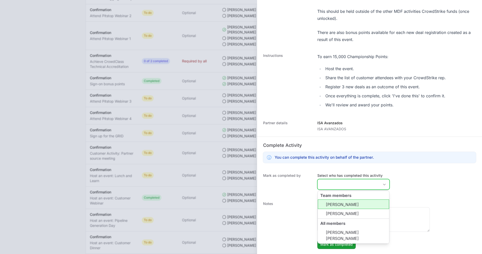
click at [343, 205] on li "[PERSON_NAME]" at bounding box center [353, 204] width 71 height 10
type input "[PERSON_NAME]"
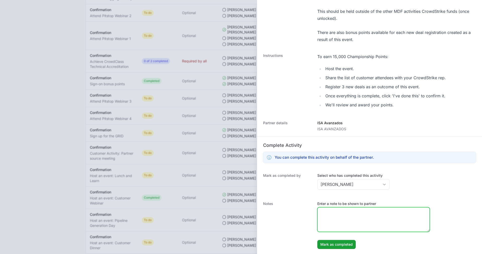
click at [396, 211] on textarea "Enter a note to be shown to partner" at bounding box center [374, 219] width 112 height 24
type textarea "W"
type textarea "Meet and Grill held on march 13th"
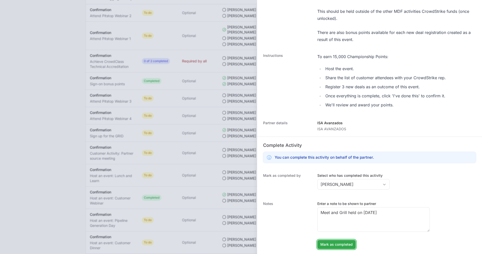
click at [334, 243] on span "Mark as completed" at bounding box center [336, 244] width 32 height 6
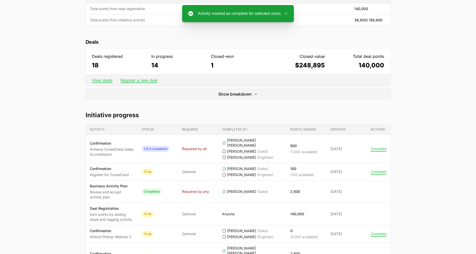
scroll to position [0, 0]
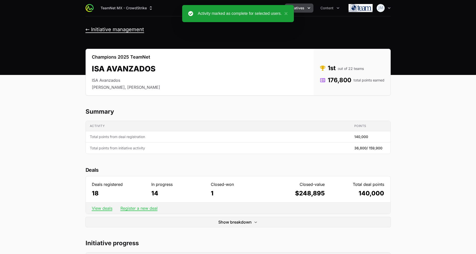
click at [106, 29] on button "← Initiative management" at bounding box center [115, 29] width 59 height 6
click at [286, 13] on button "×" at bounding box center [285, 14] width 6 height 6
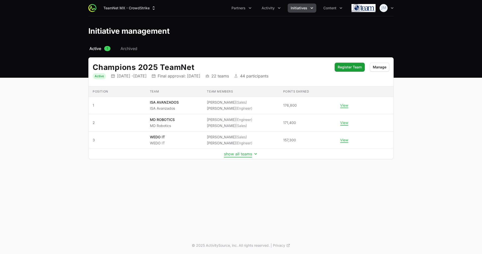
click at [237, 154] on button "show all teams" at bounding box center [241, 153] width 34 height 5
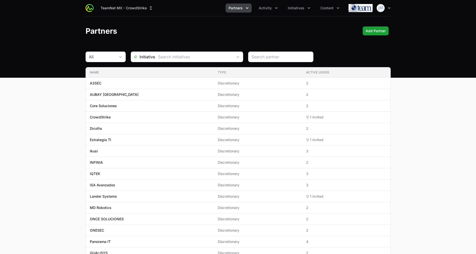
click at [390, 4] on div "Open user menu" at bounding box center [384, 8] width 14 height 8
click at [388, 9] on icon "button" at bounding box center [389, 8] width 5 height 5
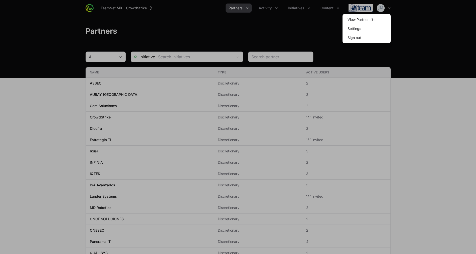
click at [158, 64] on div at bounding box center [238, 127] width 476 height 254
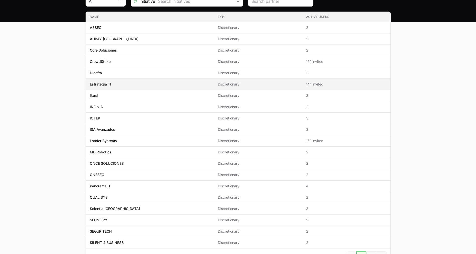
scroll to position [56, 0]
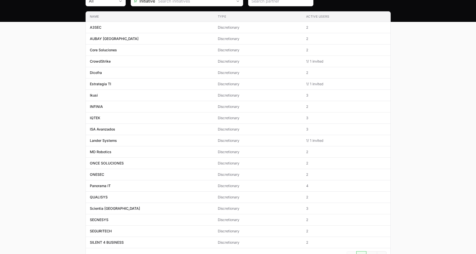
drag, startPoint x: 113, startPoint y: 161, endPoint x: 55, endPoint y: 162, distance: 57.8
click at [55, 162] on main "All Initiative Name Type Active Users Name A3SEC Type Discretionary Active User…" at bounding box center [238, 136] width 476 height 280
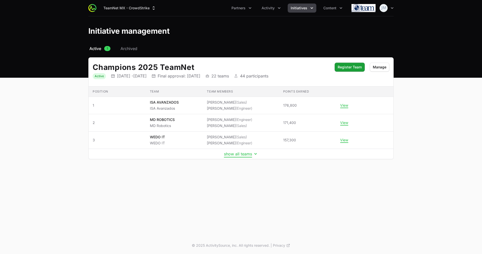
click at [236, 155] on button "show all teams" at bounding box center [241, 153] width 34 height 5
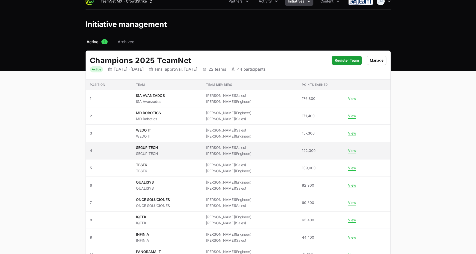
scroll to position [18, 0]
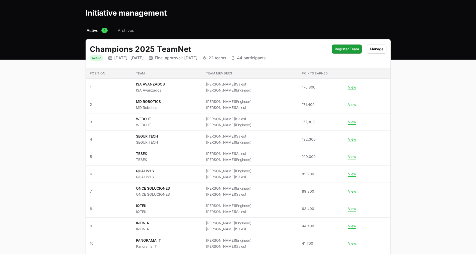
click at [419, 130] on main "Select a tab Active Archived Active 1 Archived Champions 2025 TeamNet Status Ac…" at bounding box center [238, 254] width 476 height 455
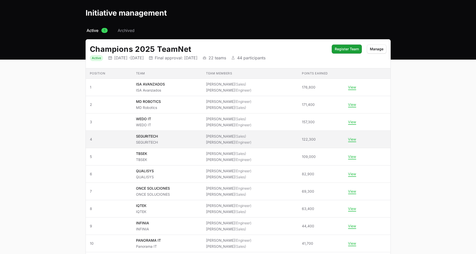
scroll to position [0, 0]
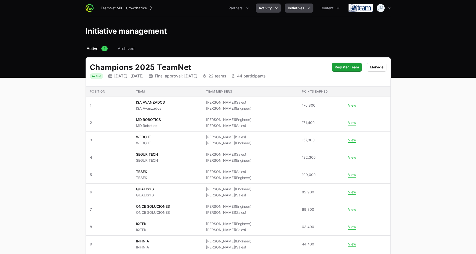
click at [271, 7] on span "Activity" at bounding box center [265, 8] width 13 height 5
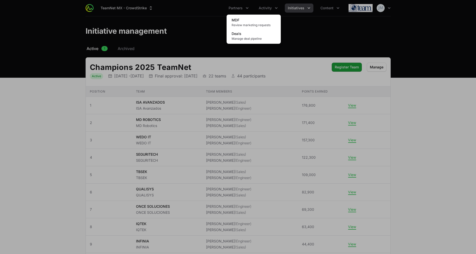
click at [312, 9] on div "Activity menu" at bounding box center [238, 127] width 476 height 254
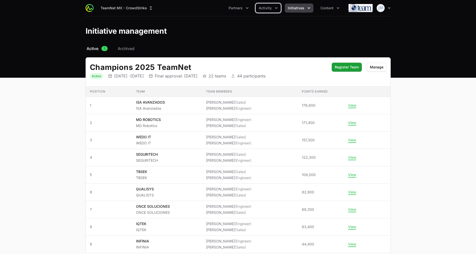
click at [305, 7] on button "Initiatives" at bounding box center [299, 8] width 29 height 9
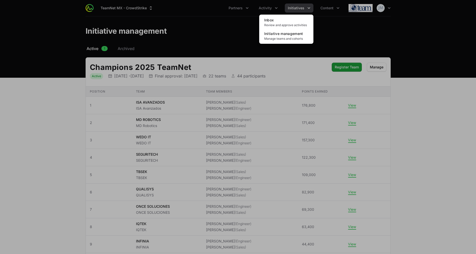
click at [265, 5] on div "Initiatives menu" at bounding box center [238, 127] width 476 height 254
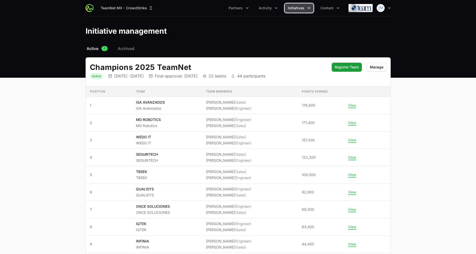
click at [265, 5] on button "Activity" at bounding box center [268, 8] width 25 height 9
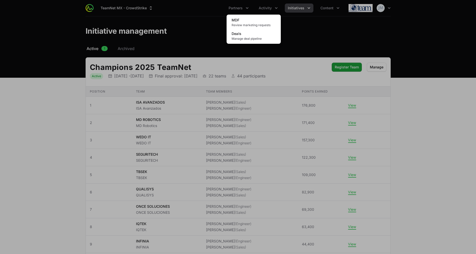
click at [162, 103] on div "Activity menu" at bounding box center [238, 127] width 476 height 254
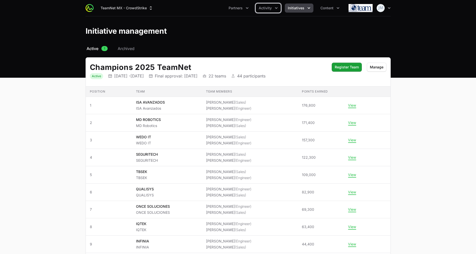
click at [294, 7] on span "Initiatives" at bounding box center [296, 8] width 17 height 5
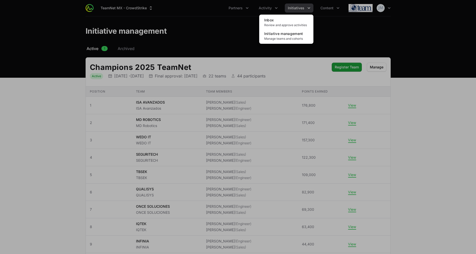
click at [273, 3] on div "Initiatives menu" at bounding box center [238, 127] width 476 height 254
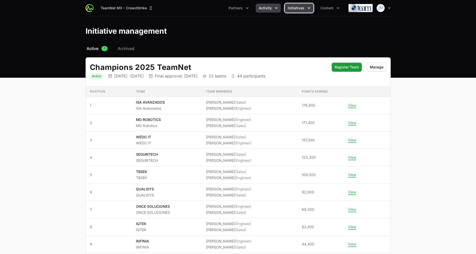
click at [270, 6] on span "Activity" at bounding box center [265, 8] width 13 height 5
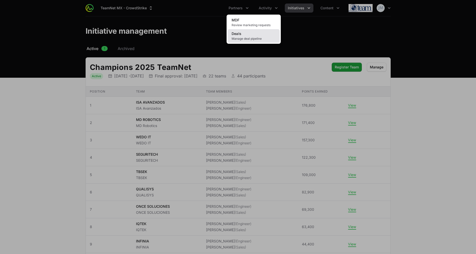
click at [257, 38] on span "Manage deal pipeline" at bounding box center [254, 39] width 44 height 4
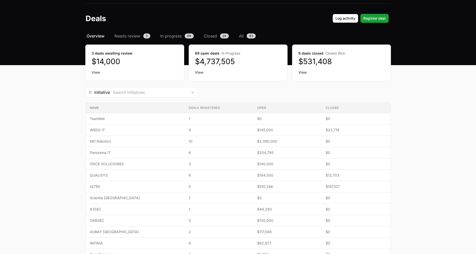
scroll to position [13, 0]
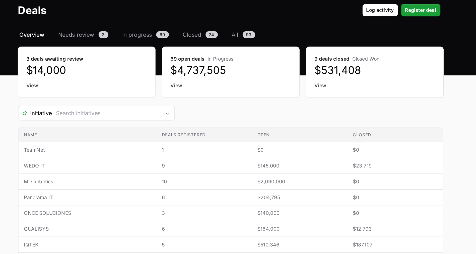
drag, startPoint x: 300, startPoint y: 62, endPoint x: 331, endPoint y: 62, distance: 31.1
click at [331, 62] on dd "$531,408" at bounding box center [342, 60] width 86 height 9
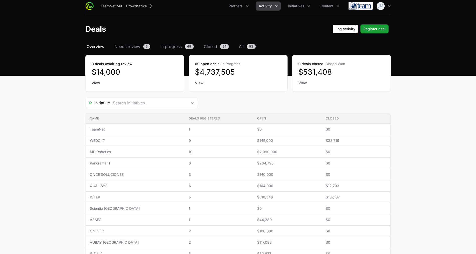
scroll to position [2, 0]
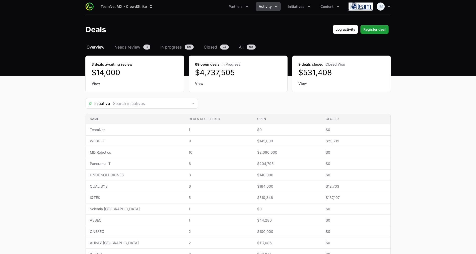
drag, startPoint x: 259, startPoint y: 49, endPoint x: 268, endPoint y: 41, distance: 11.4
click at [268, 41] on div "TeamNet MX - CrowdStrike Partners Activity Initiatives Content Open user menu O…" at bounding box center [238, 187] width 476 height 379
click at [273, 50] on div "Select a tab Overview Needs review In progress Closed All Overview Needs review…" at bounding box center [238, 211] width 321 height 334
click at [313, 102] on div "Initiative" at bounding box center [238, 103] width 305 height 11
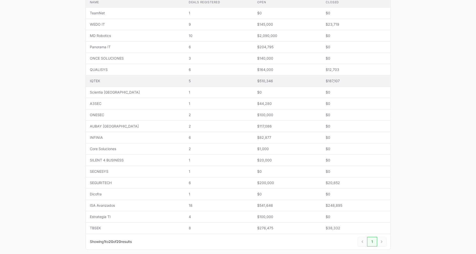
scroll to position [0, 0]
